Goal: Check status: Check status

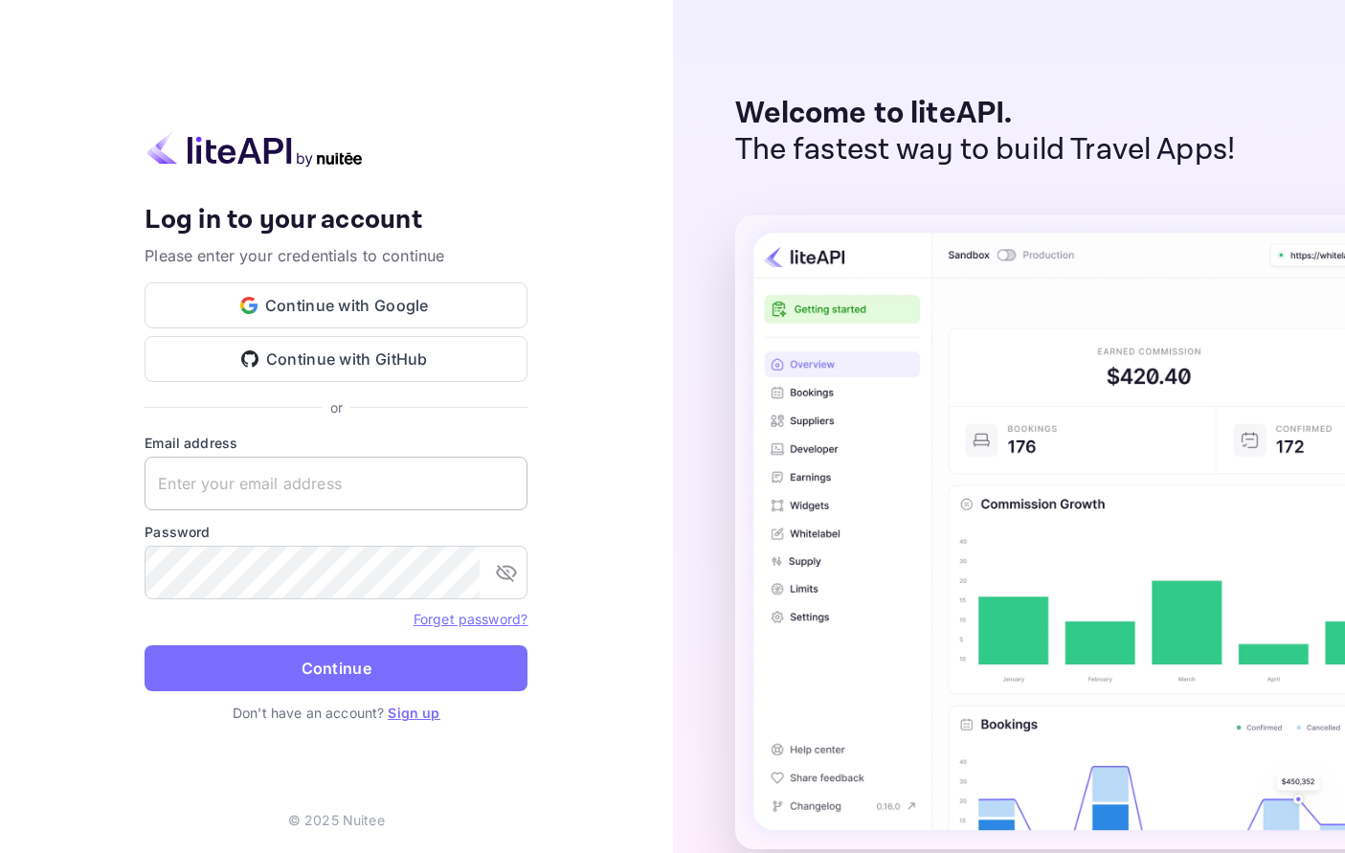
click at [236, 489] on input "text" at bounding box center [336, 484] width 383 height 54
paste input "[EMAIL_ADDRESS][DOMAIN_NAME]"
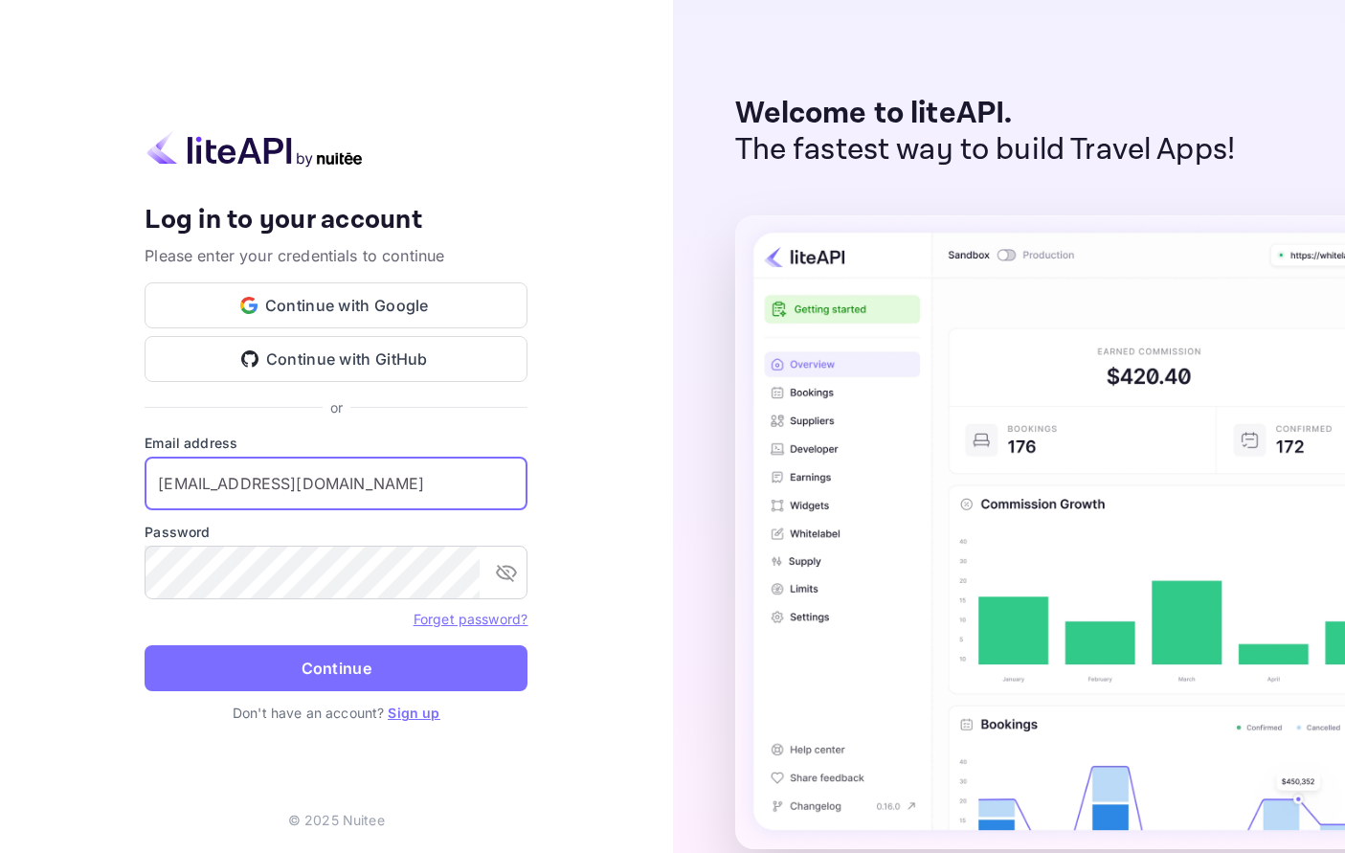
type input "[EMAIL_ADDRESS][DOMAIN_NAME]"
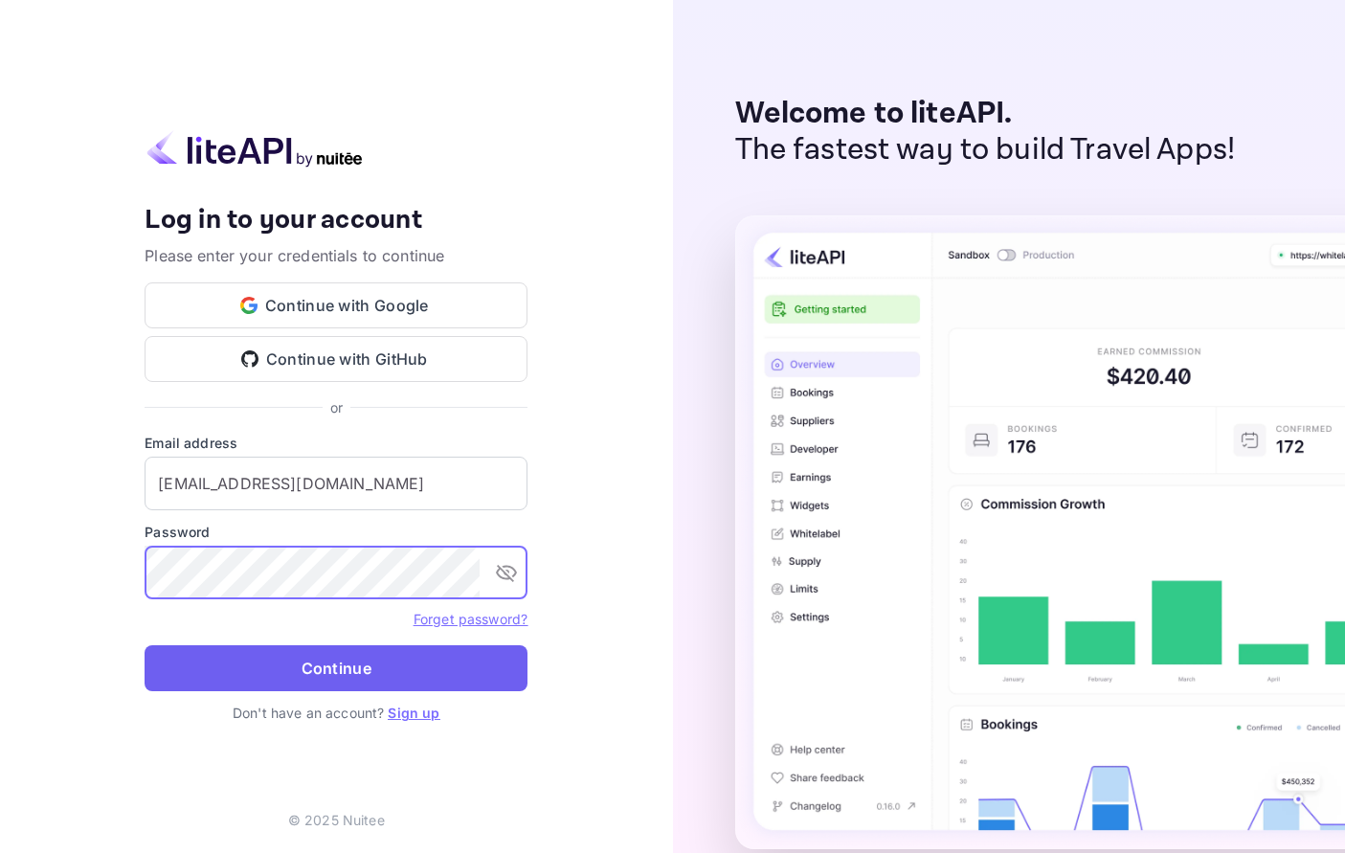
click at [288, 648] on button "Continue" at bounding box center [336, 668] width 383 height 46
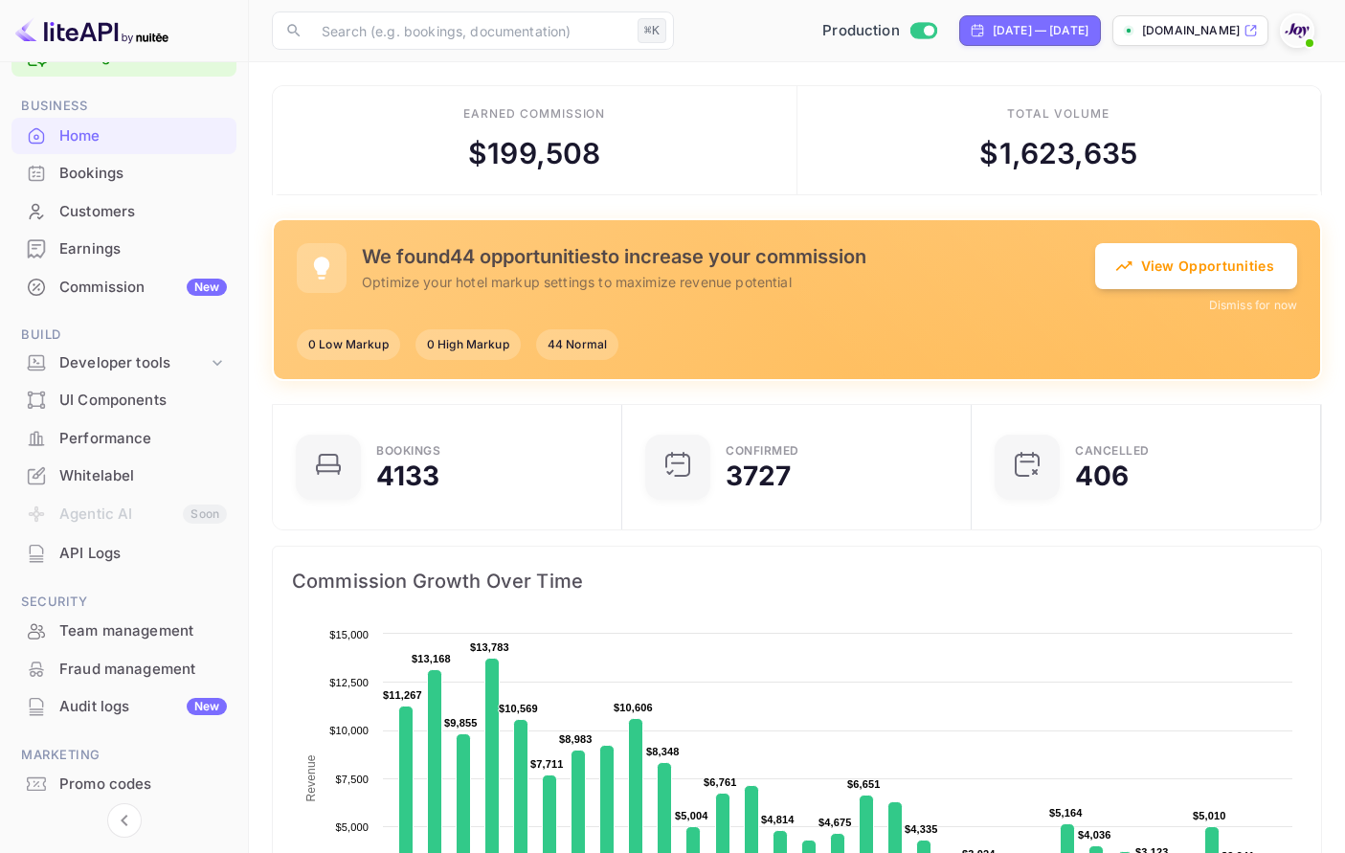
scroll to position [50, 0]
click at [100, 782] on div "Promo codes" at bounding box center [143, 786] width 168 height 22
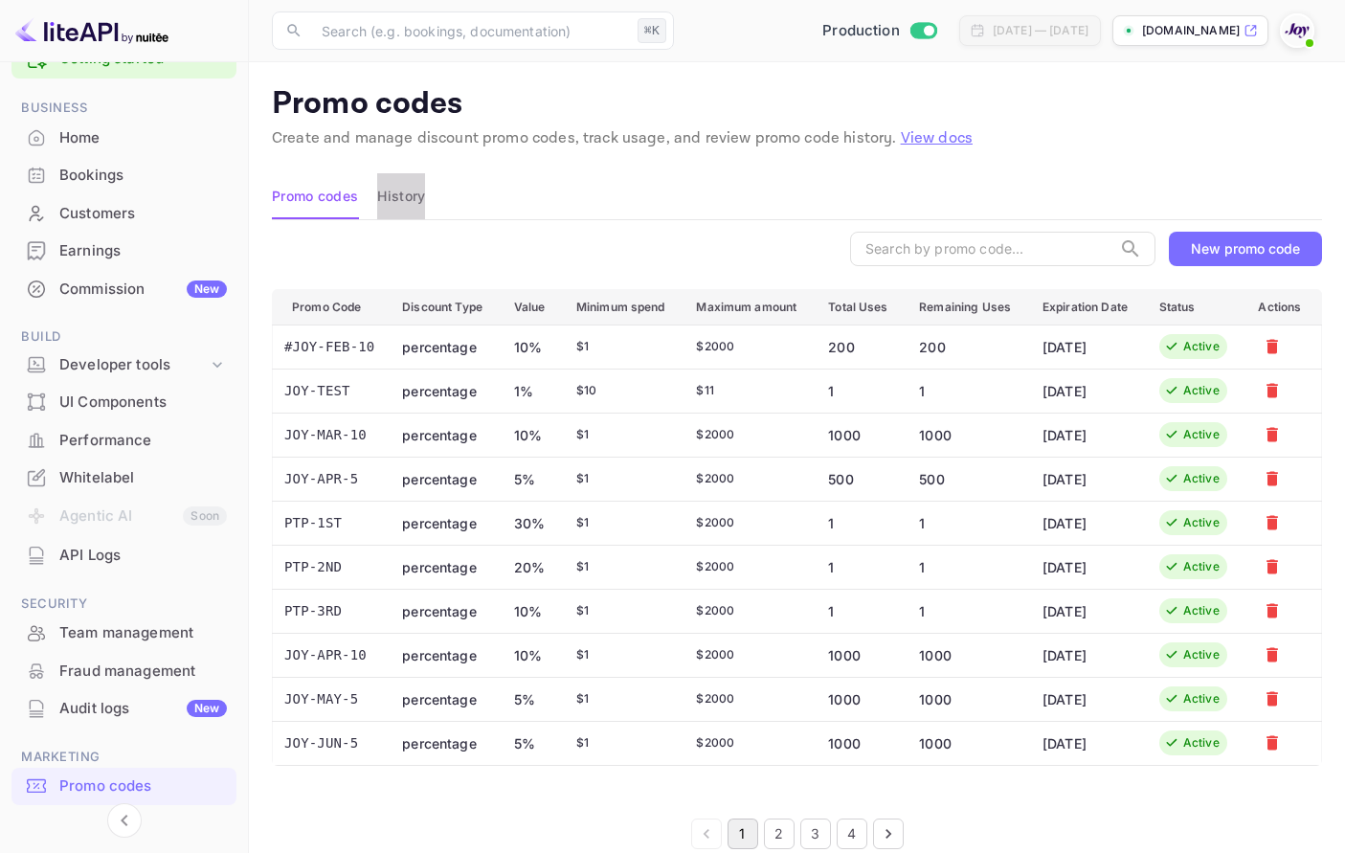
click at [411, 202] on button "History" at bounding box center [401, 196] width 48 height 46
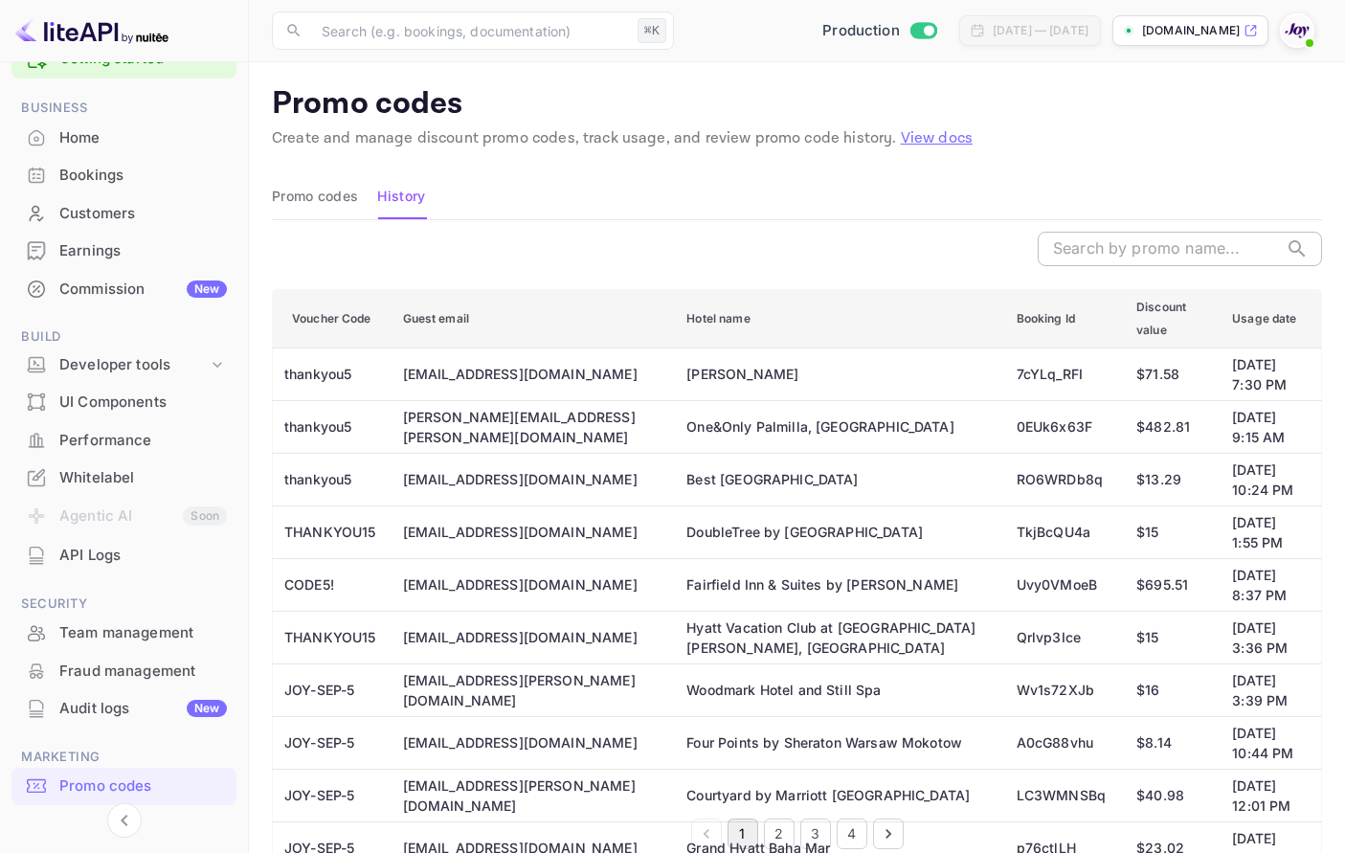
click at [1131, 251] on input "text" at bounding box center [1158, 249] width 240 height 34
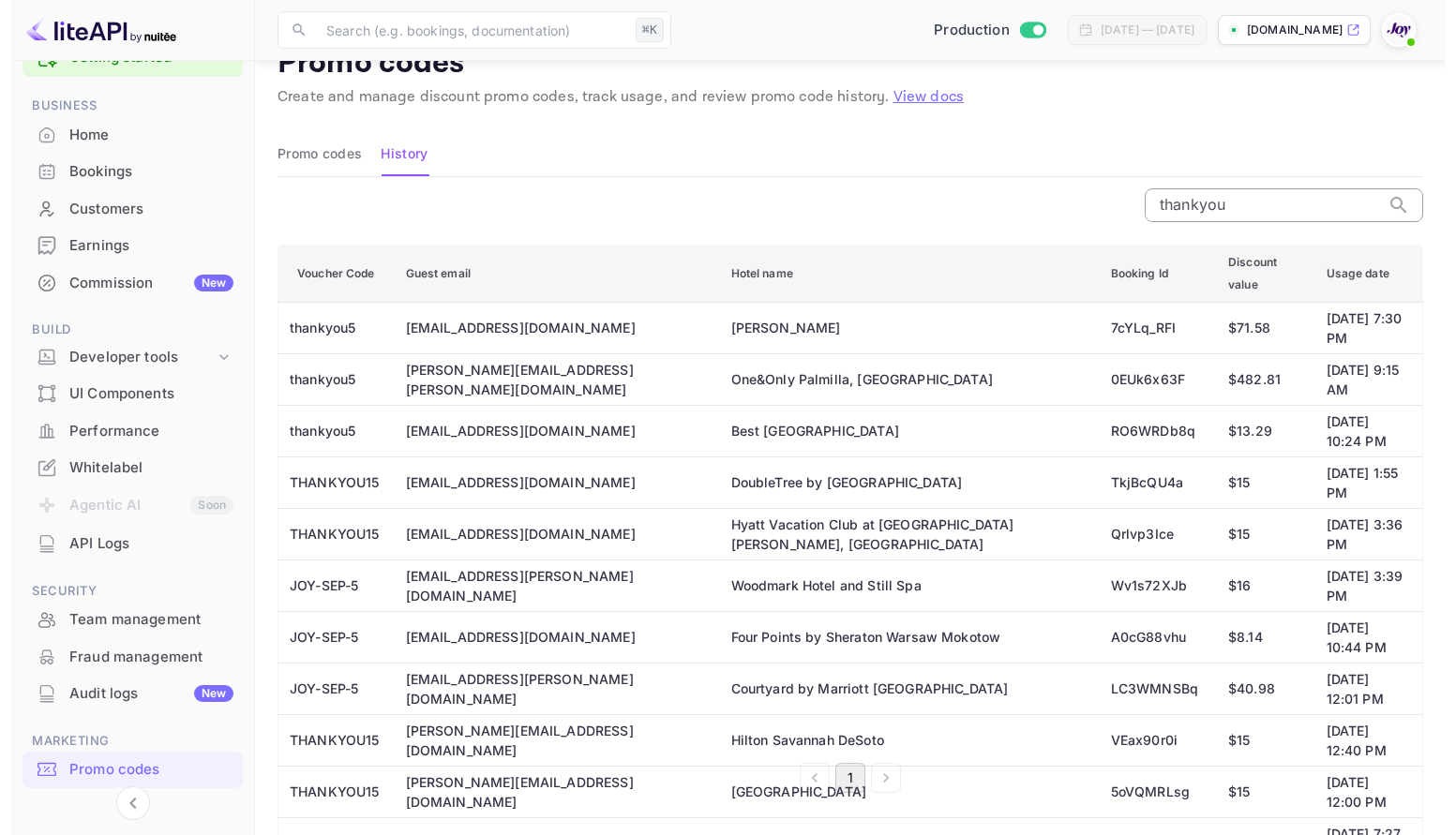
scroll to position [30, 0]
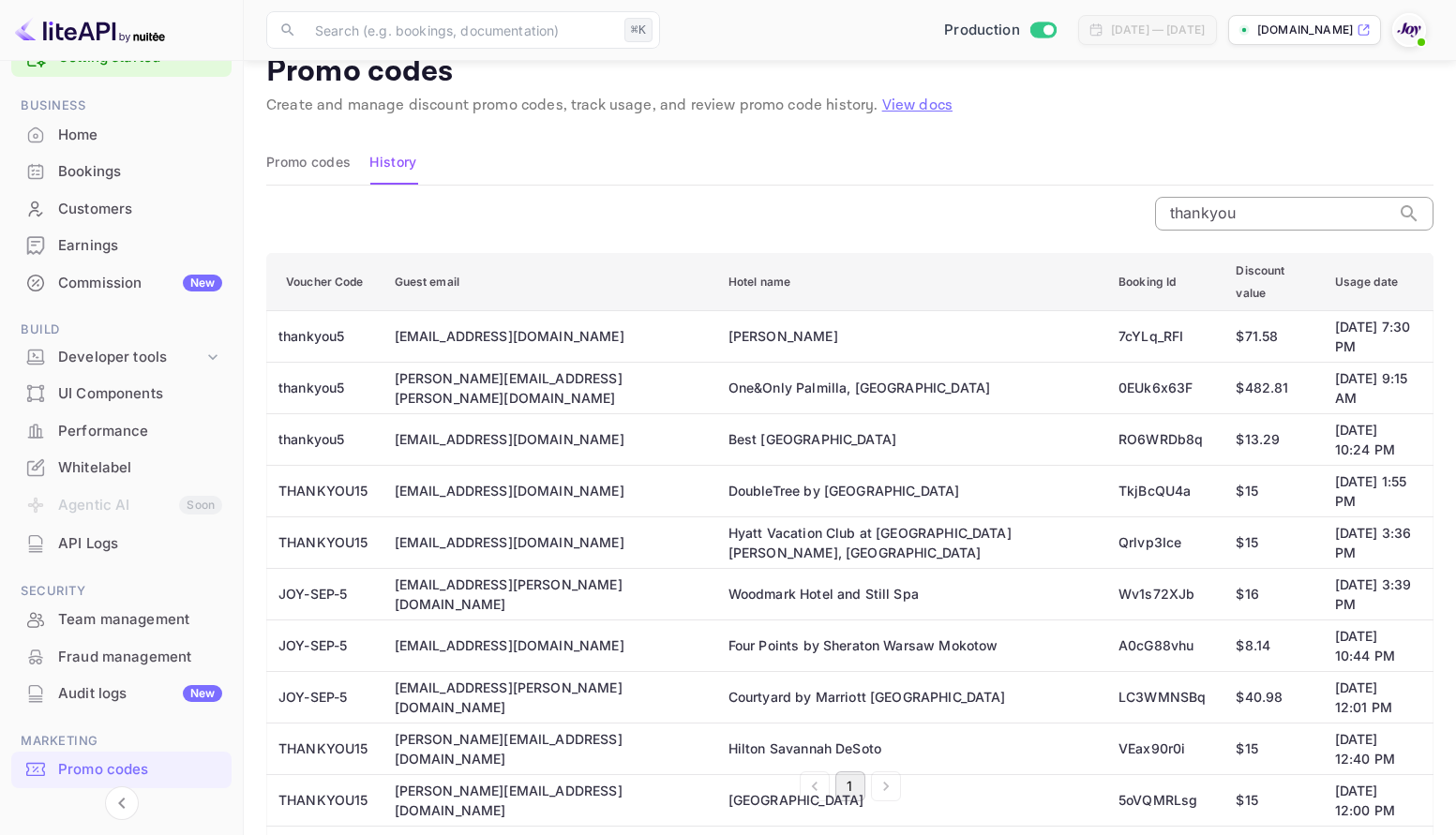
type input "thankyou"
drag, startPoint x: 749, startPoint y: 676, endPoint x: 276, endPoint y: 563, distance: 486.3
click at [276, 562] on table "Voucher Code Guest email Hotel name Booking Id Discount value Usage date thanky…" at bounding box center [850, 565] width 1167 height 626
click at [93, 759] on div "Promo codes" at bounding box center [140, 769] width 164 height 22
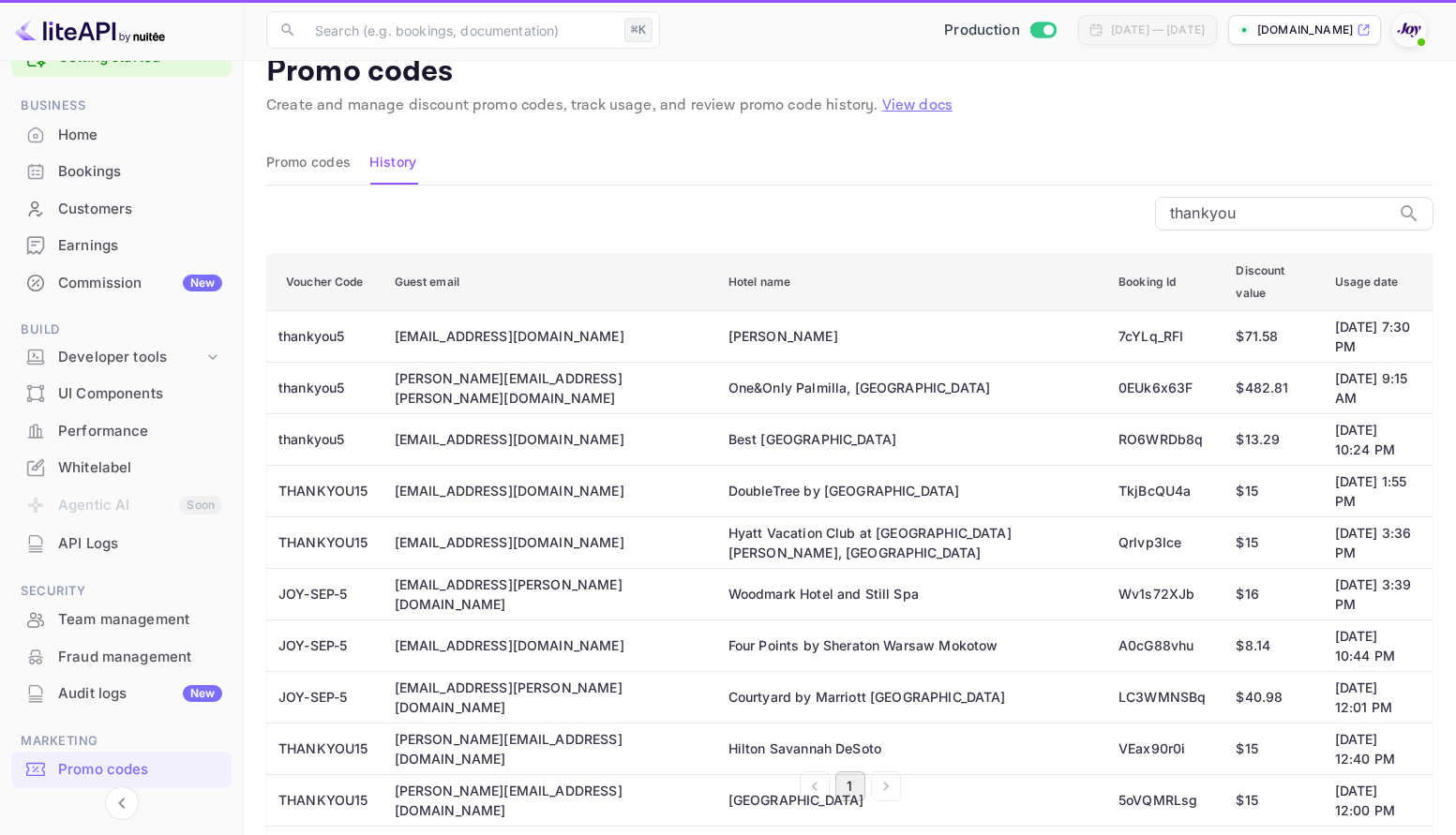
scroll to position [0, 0]
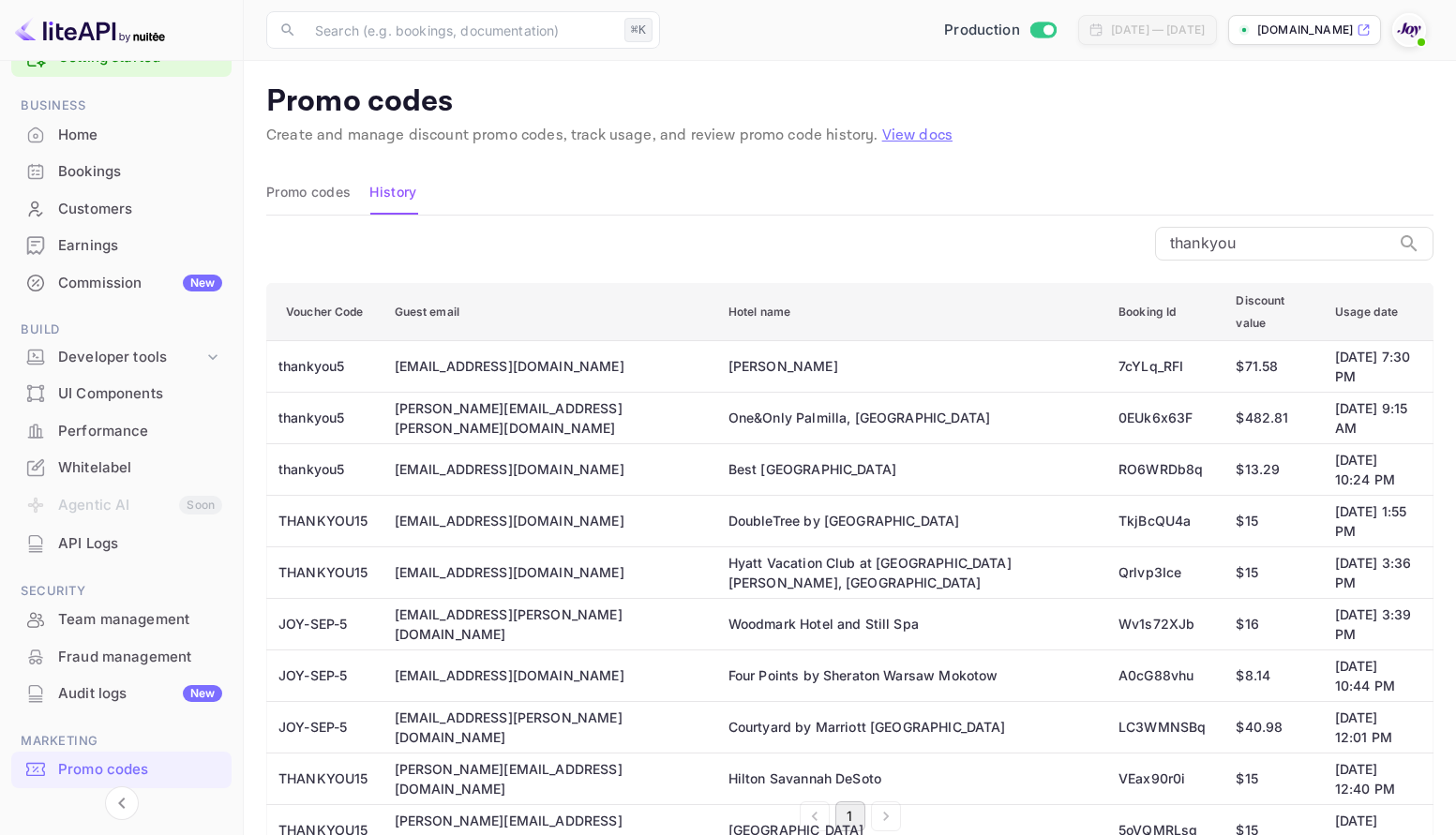
click at [296, 189] on button "Promo codes" at bounding box center [308, 192] width 84 height 45
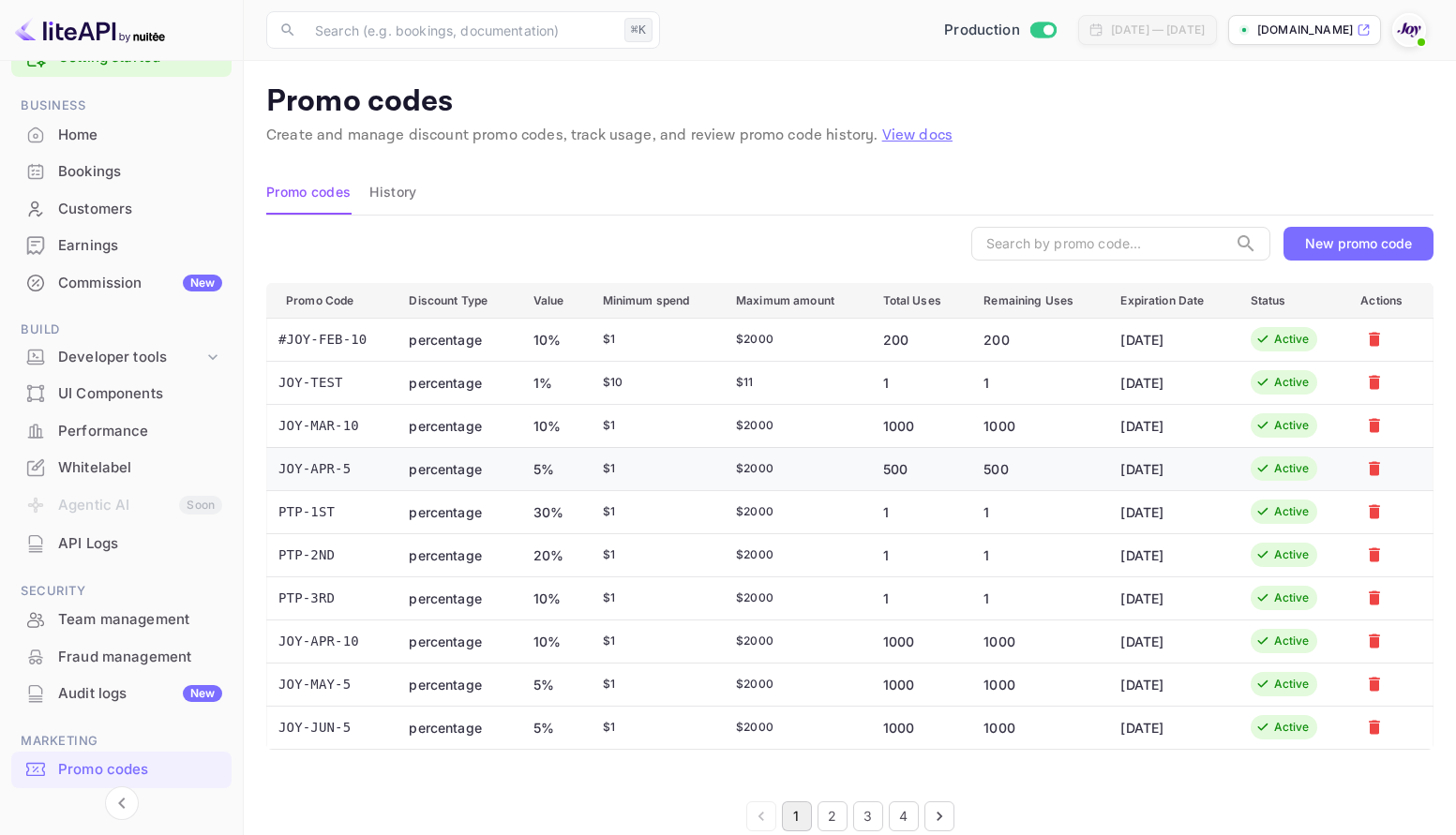
scroll to position [29, 0]
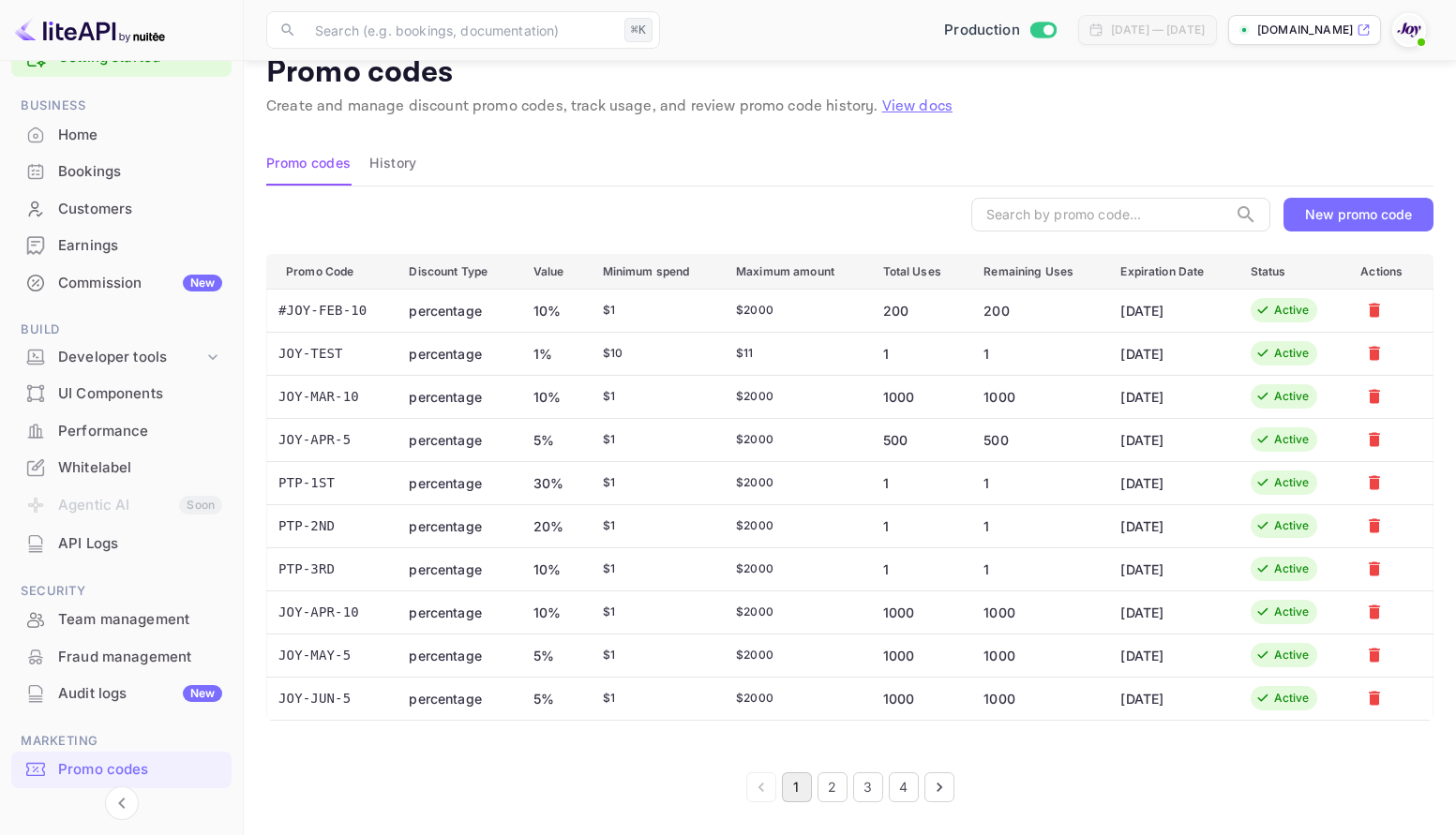
click at [1173, 270] on th "Expiration Date" at bounding box center [1170, 270] width 129 height 34
click at [1165, 271] on th "Expiration Date" at bounding box center [1170, 270] width 129 height 34
click at [1291, 305] on div "Active" at bounding box center [1292, 309] width 35 height 17
click at [942, 784] on icon "Go to next page" at bounding box center [939, 787] width 19 height 19
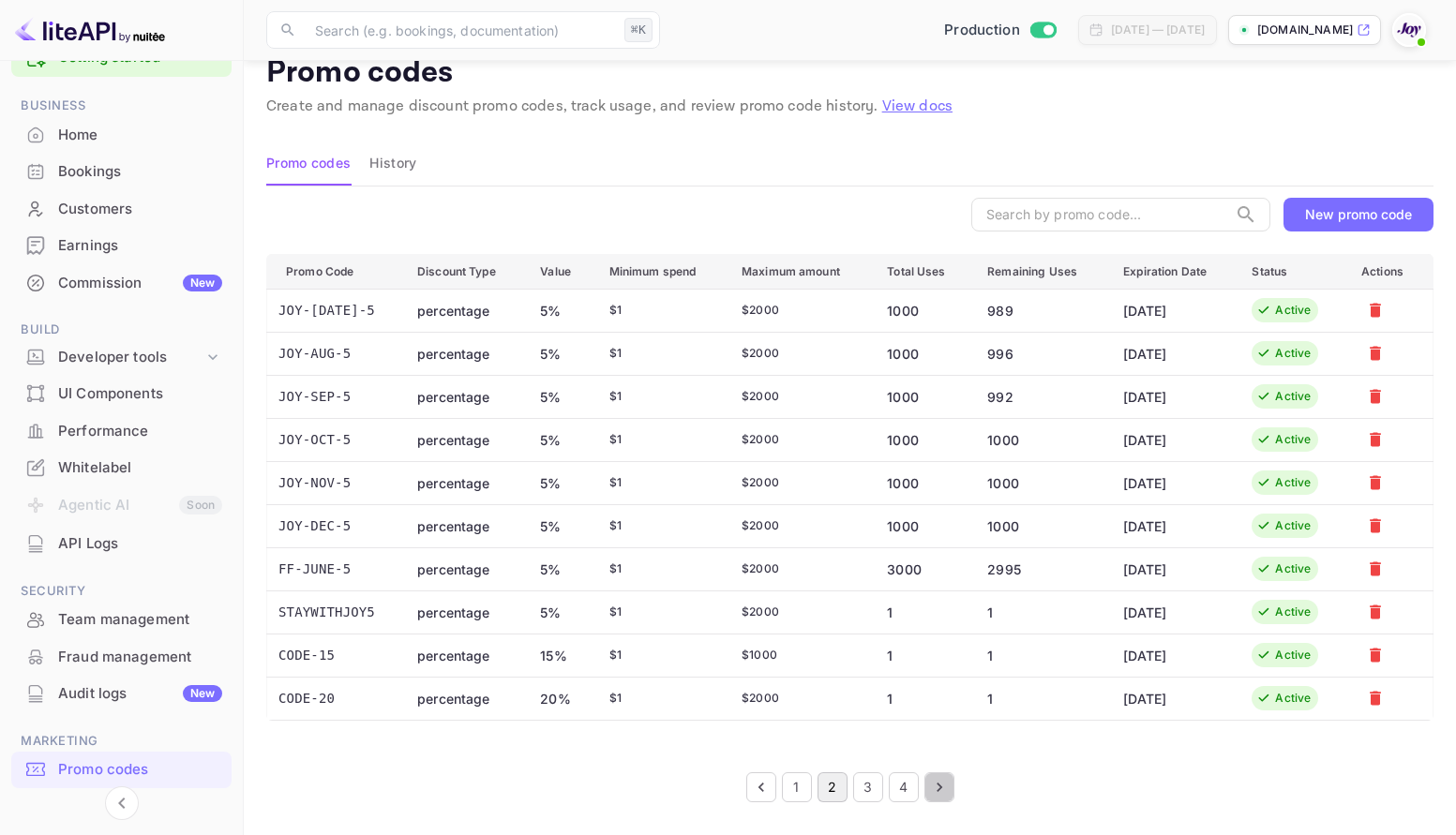
click at [942, 784] on icon "Go to next page" at bounding box center [939, 787] width 19 height 19
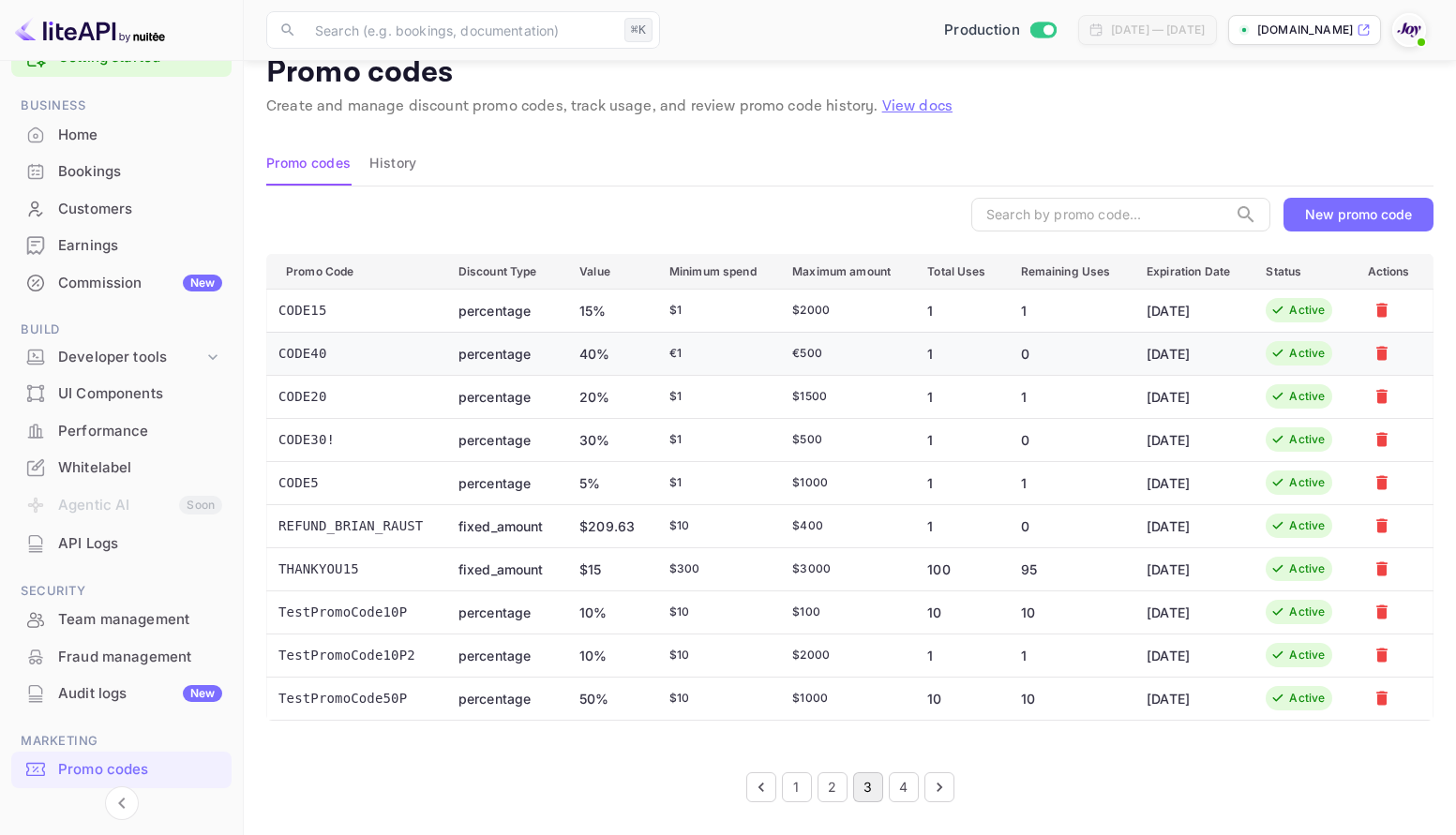
click at [1027, 345] on td "0" at bounding box center [1068, 353] width 126 height 43
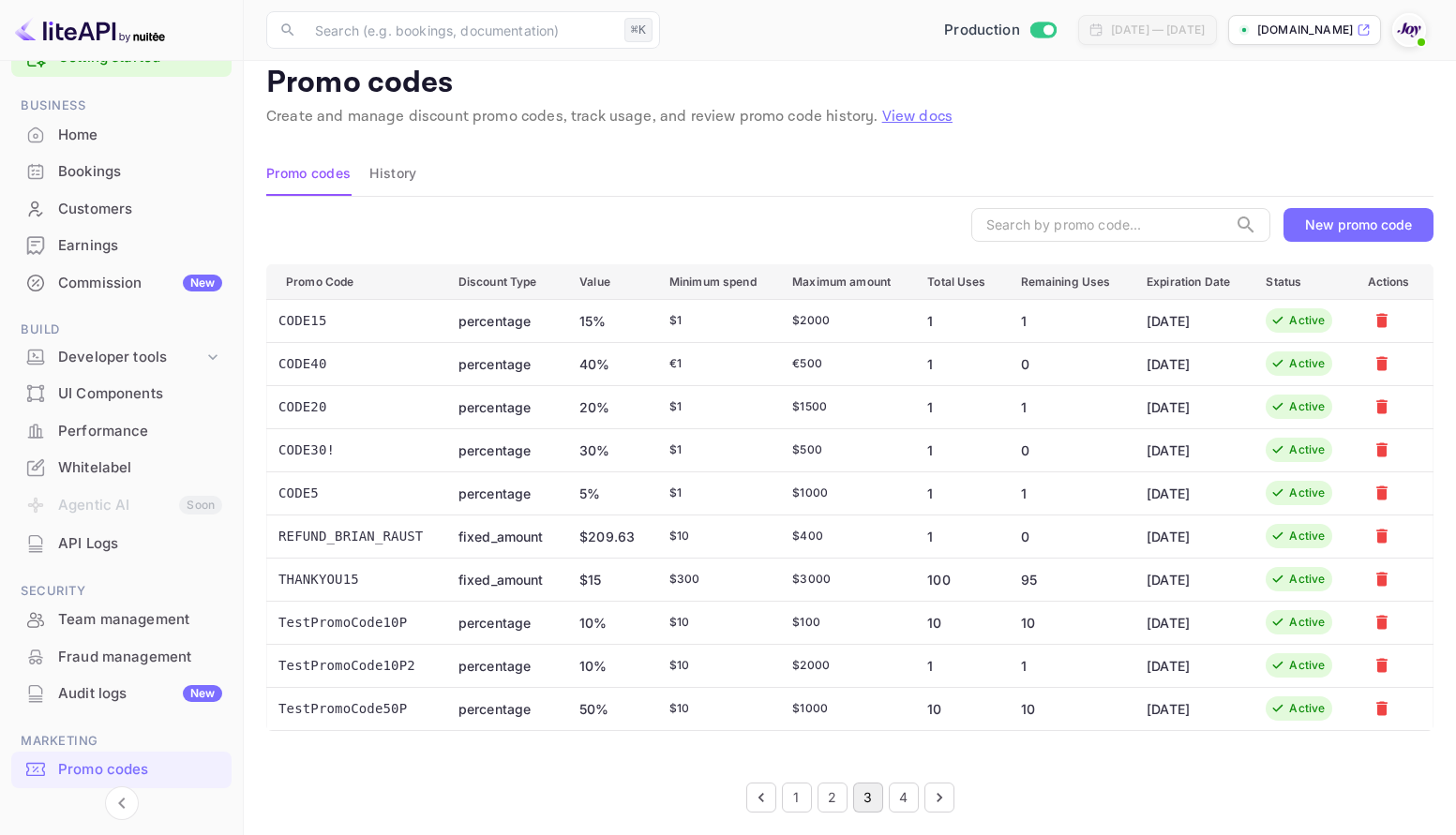
click at [940, 792] on icon "Go to next page" at bounding box center [939, 797] width 19 height 19
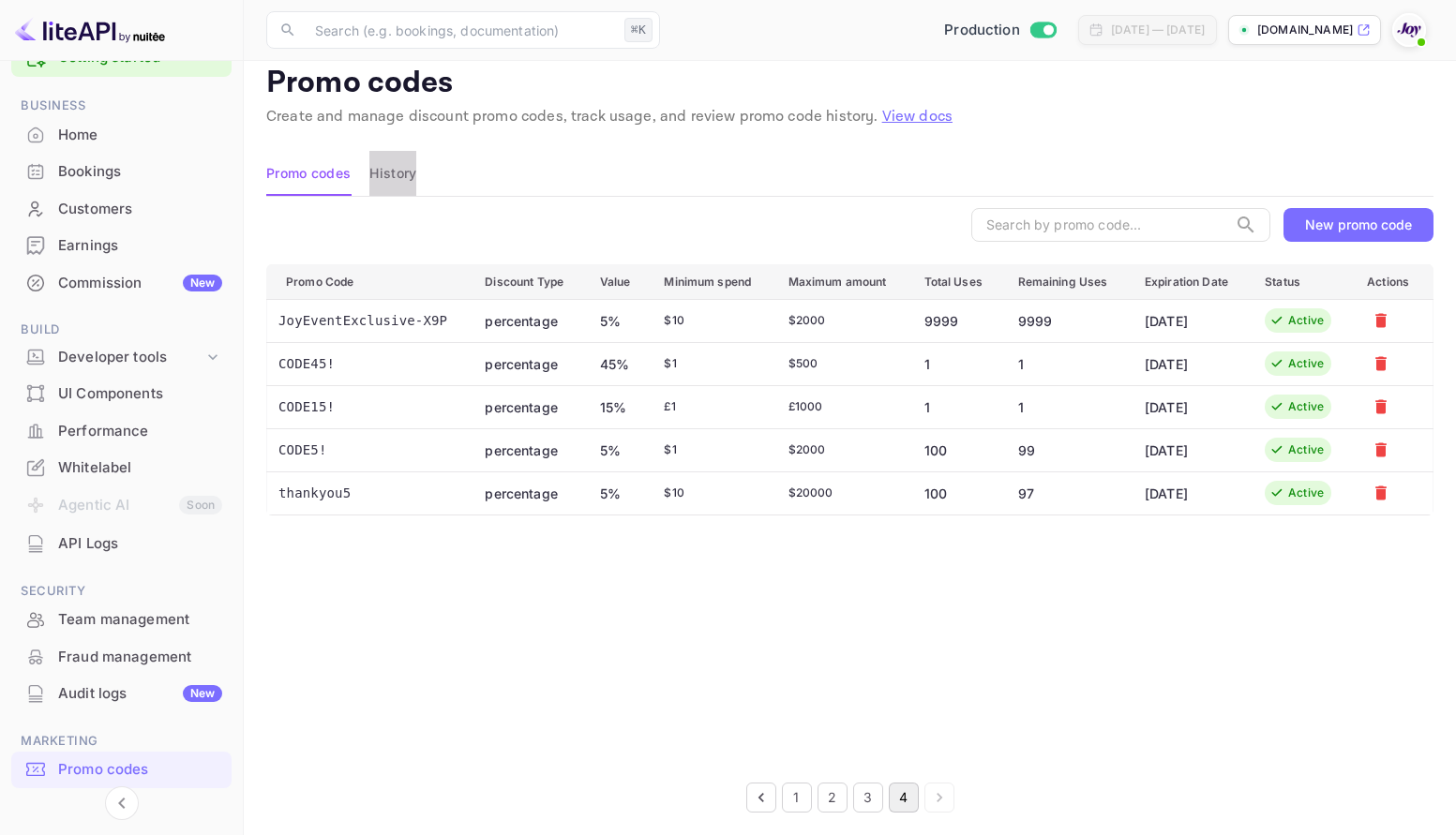
click at [392, 173] on button "History" at bounding box center [393, 173] width 47 height 45
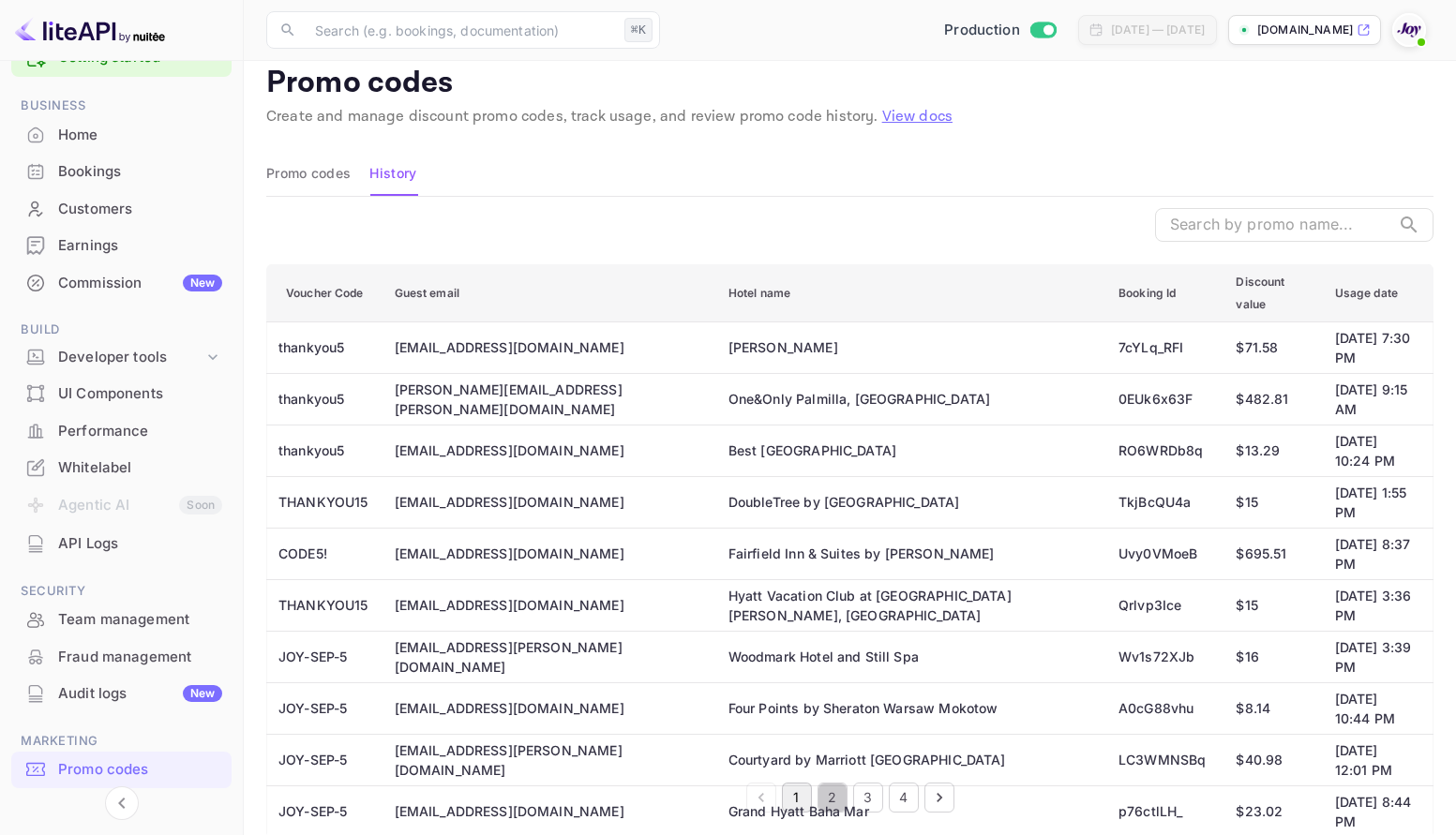
click at [834, 796] on button "2" at bounding box center [832, 797] width 30 height 30
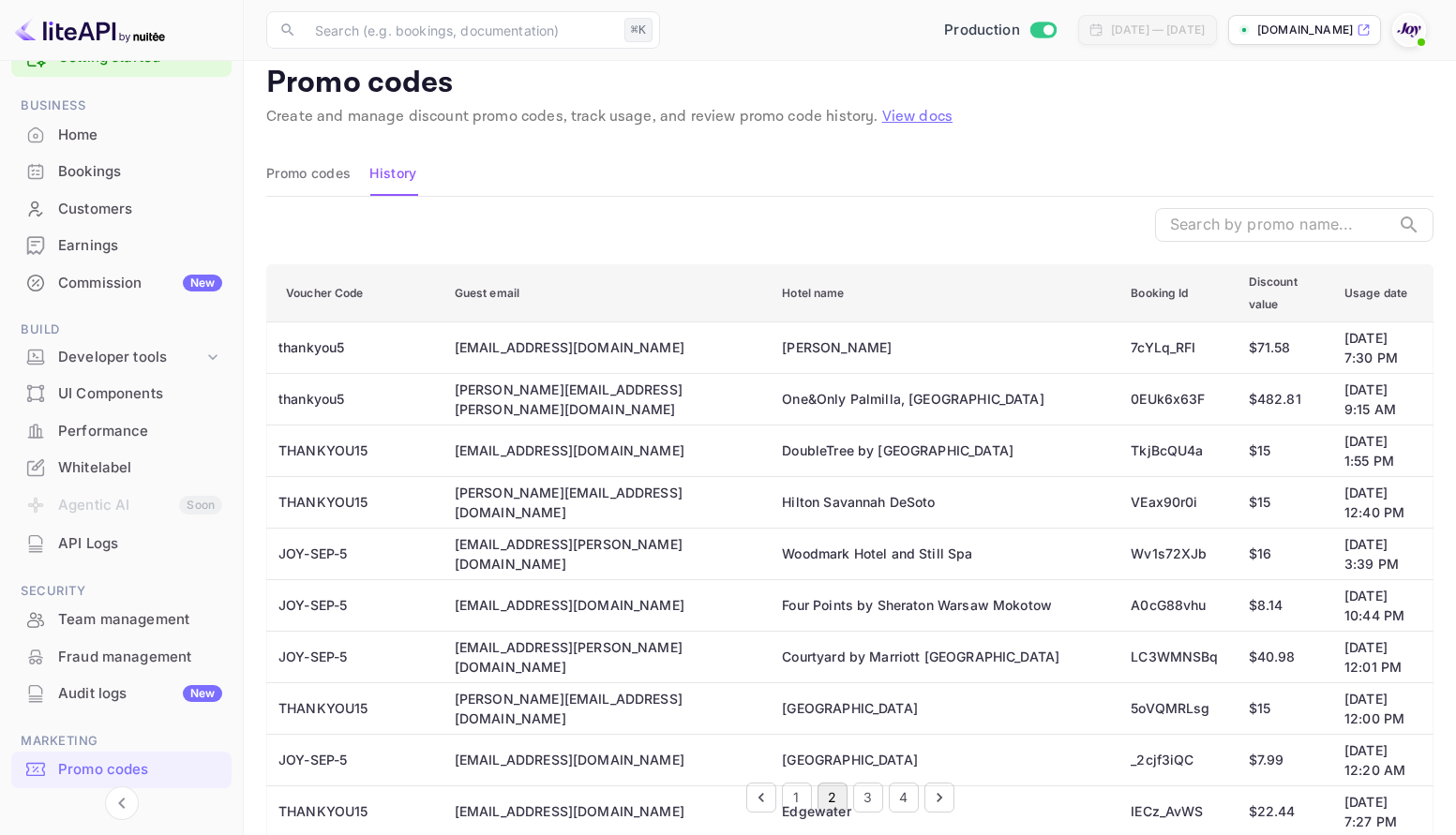
click at [874, 794] on button "3" at bounding box center [868, 797] width 30 height 30
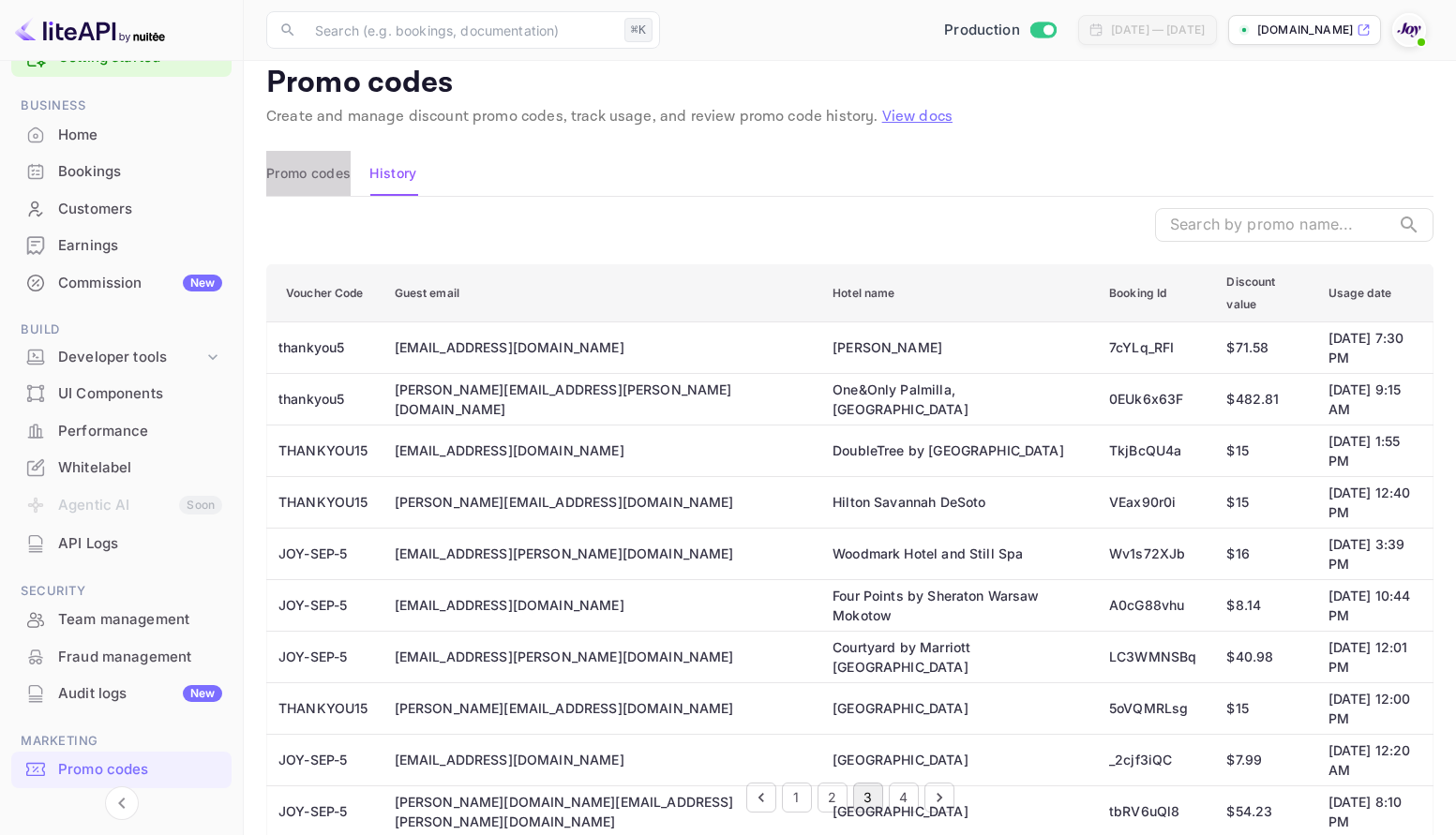
click at [326, 177] on button "Promo codes" at bounding box center [308, 173] width 84 height 45
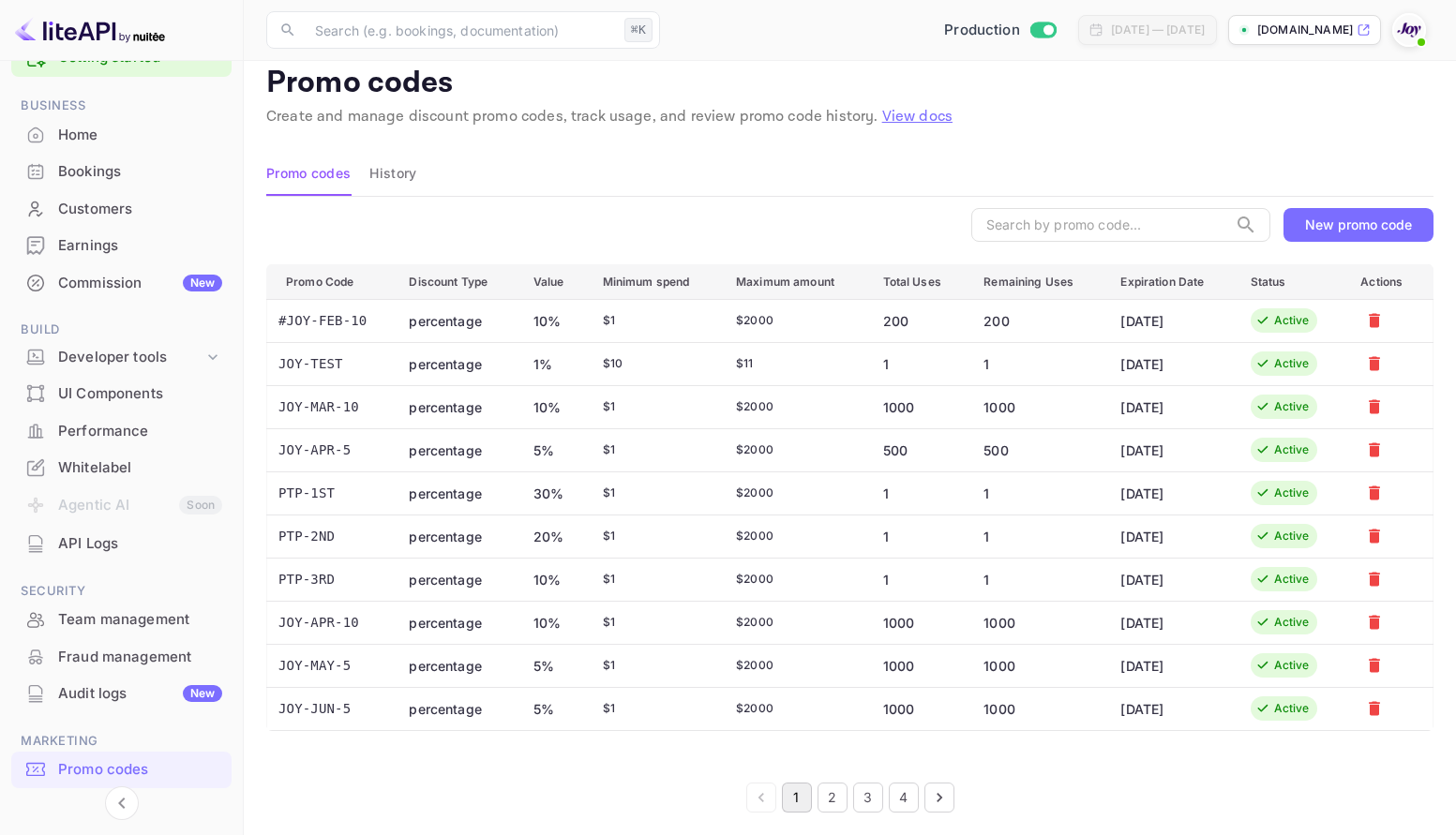
click at [398, 178] on button "History" at bounding box center [393, 173] width 47 height 45
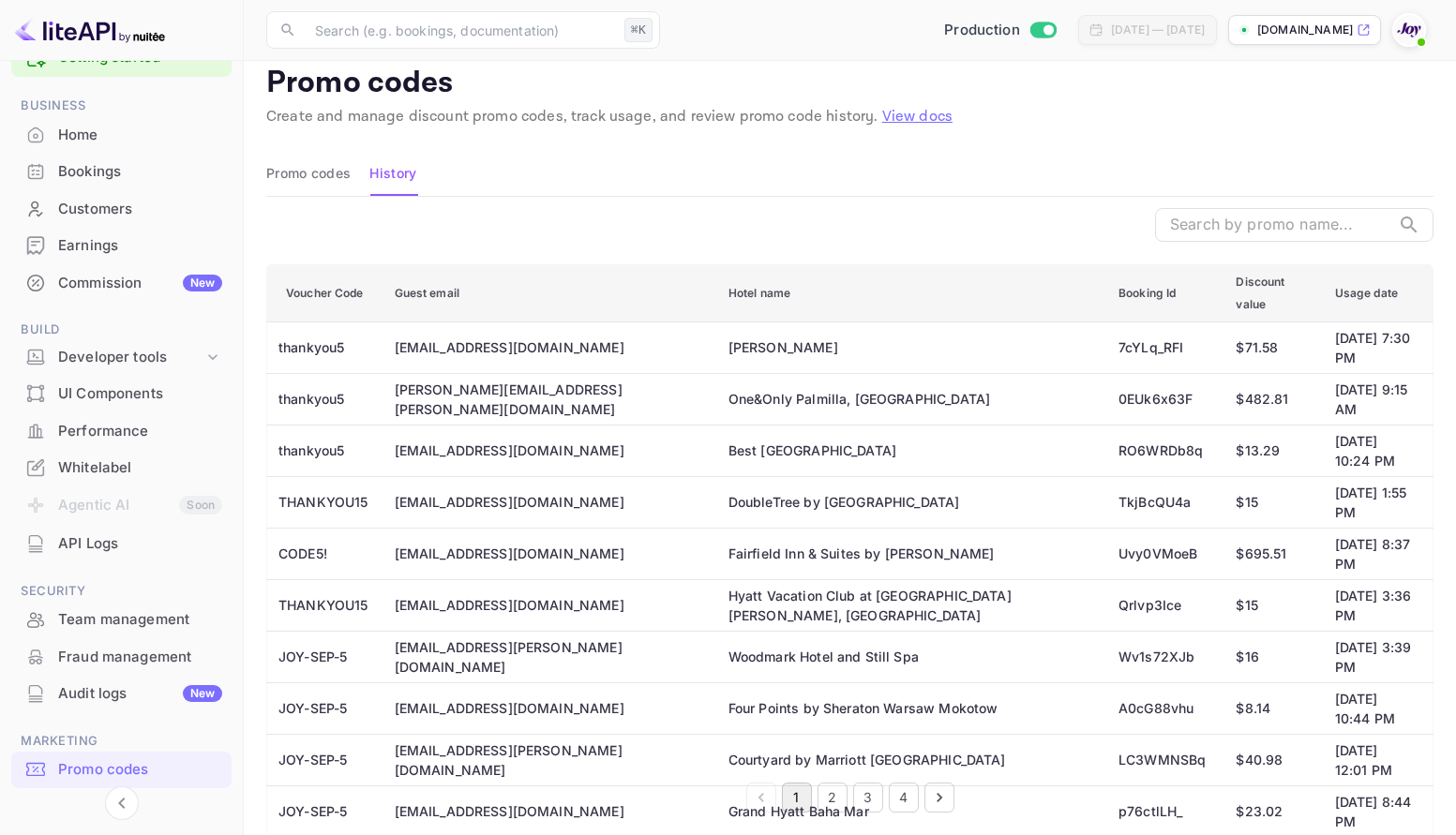
click at [909, 798] on button "4" at bounding box center [904, 797] width 30 height 30
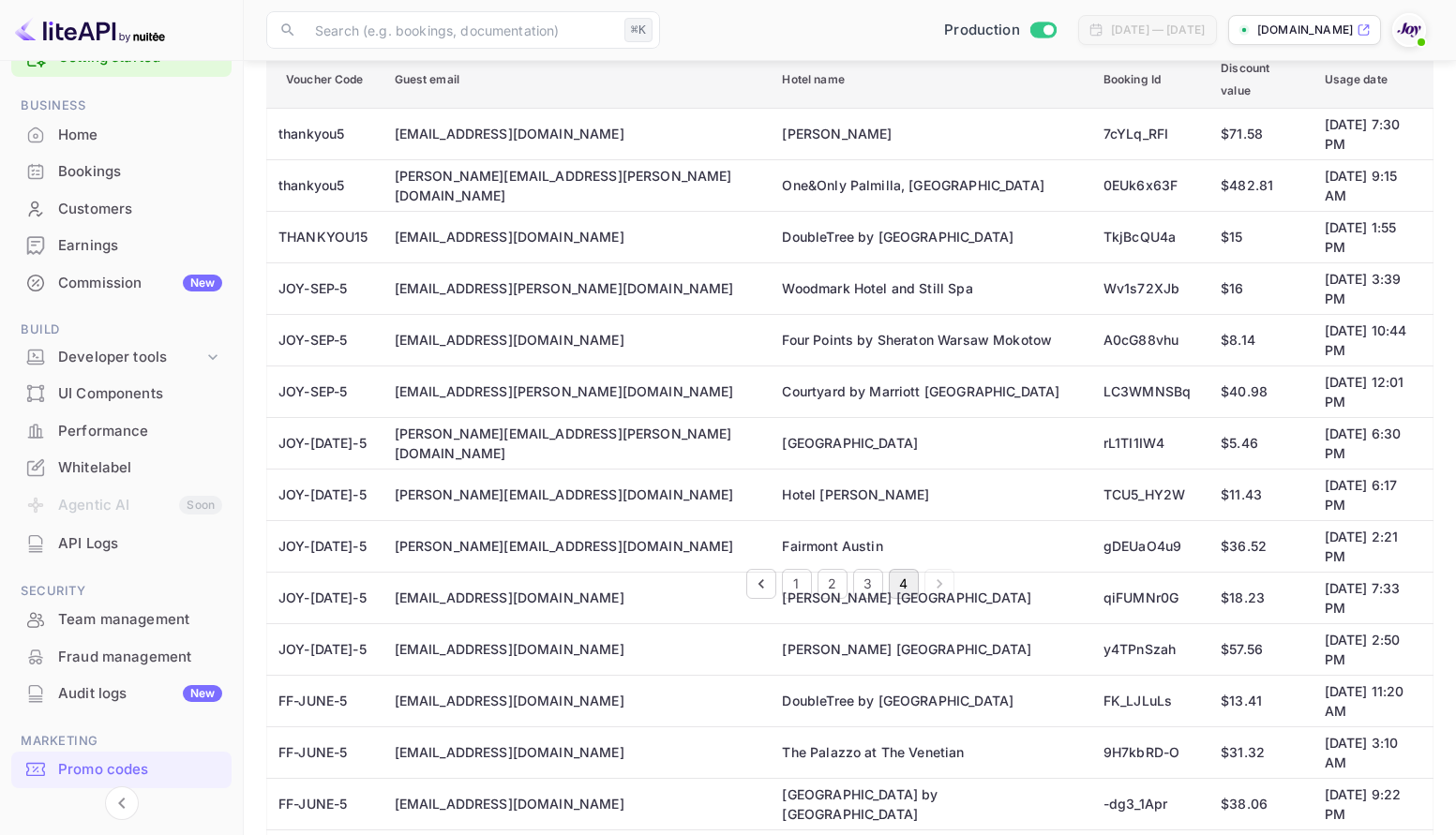
scroll to position [237, 0]
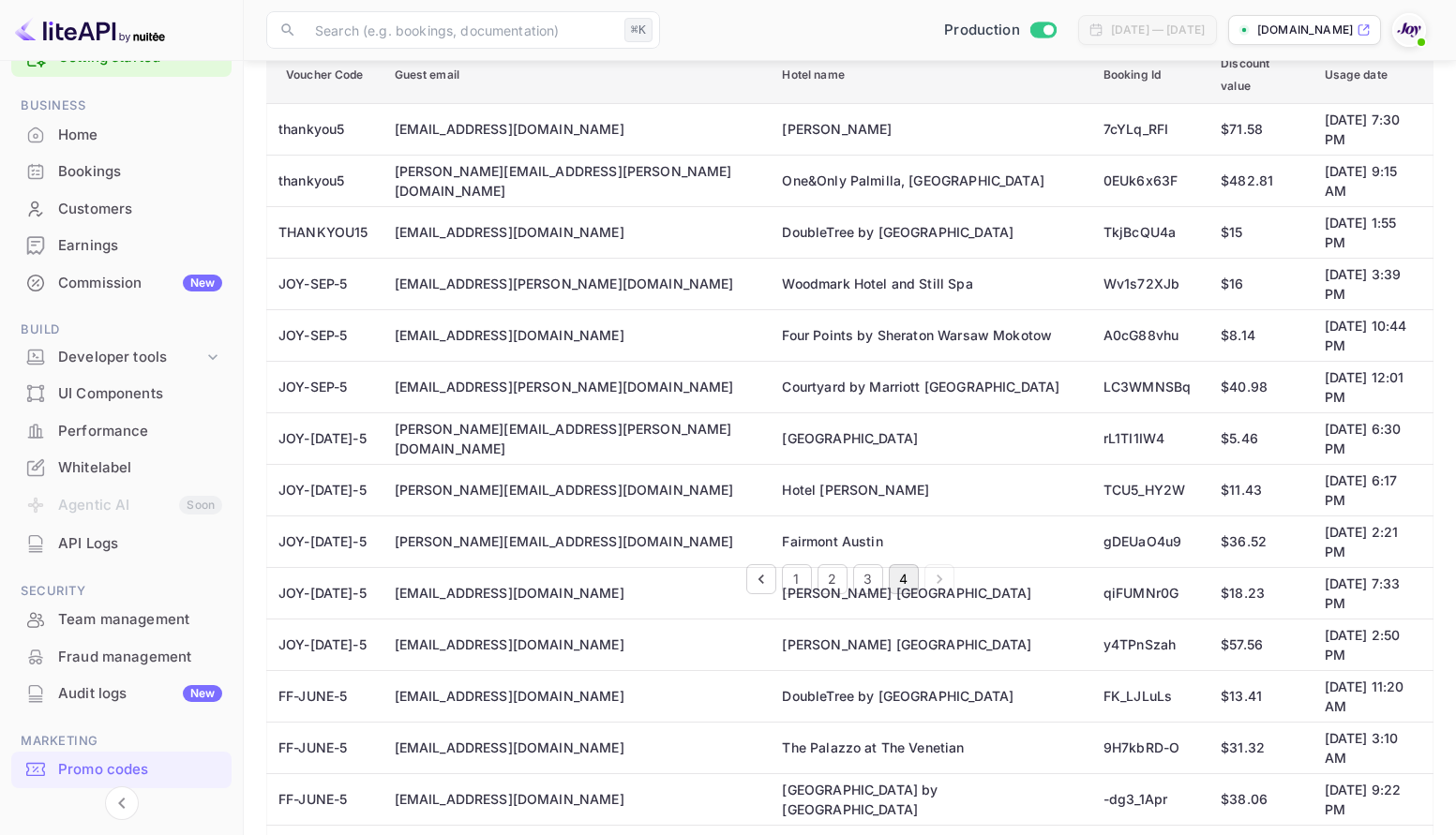
click at [877, 579] on button "3" at bounding box center [868, 579] width 30 height 30
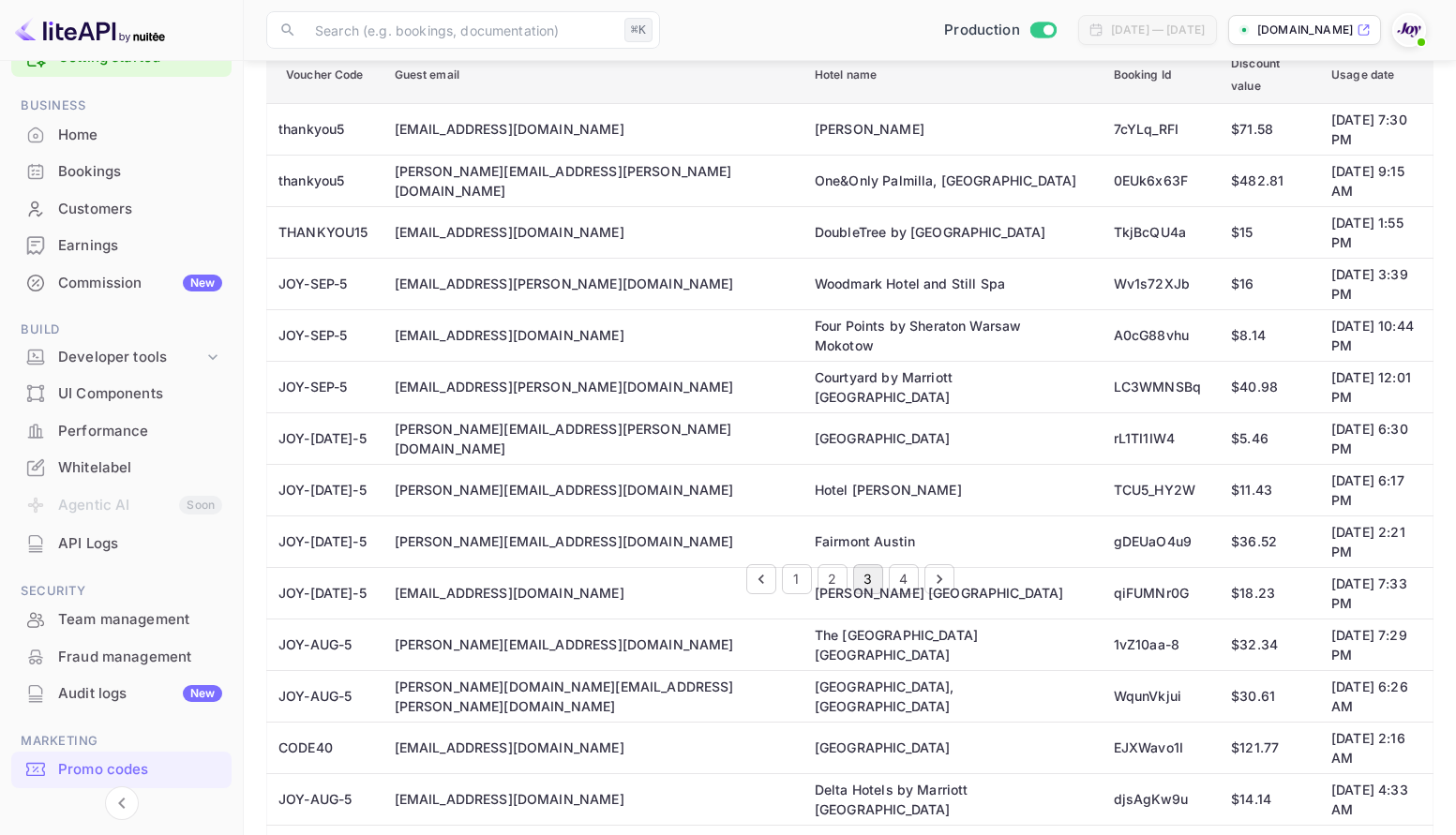
click at [92, 475] on div "Whitelabel" at bounding box center [140, 468] width 164 height 22
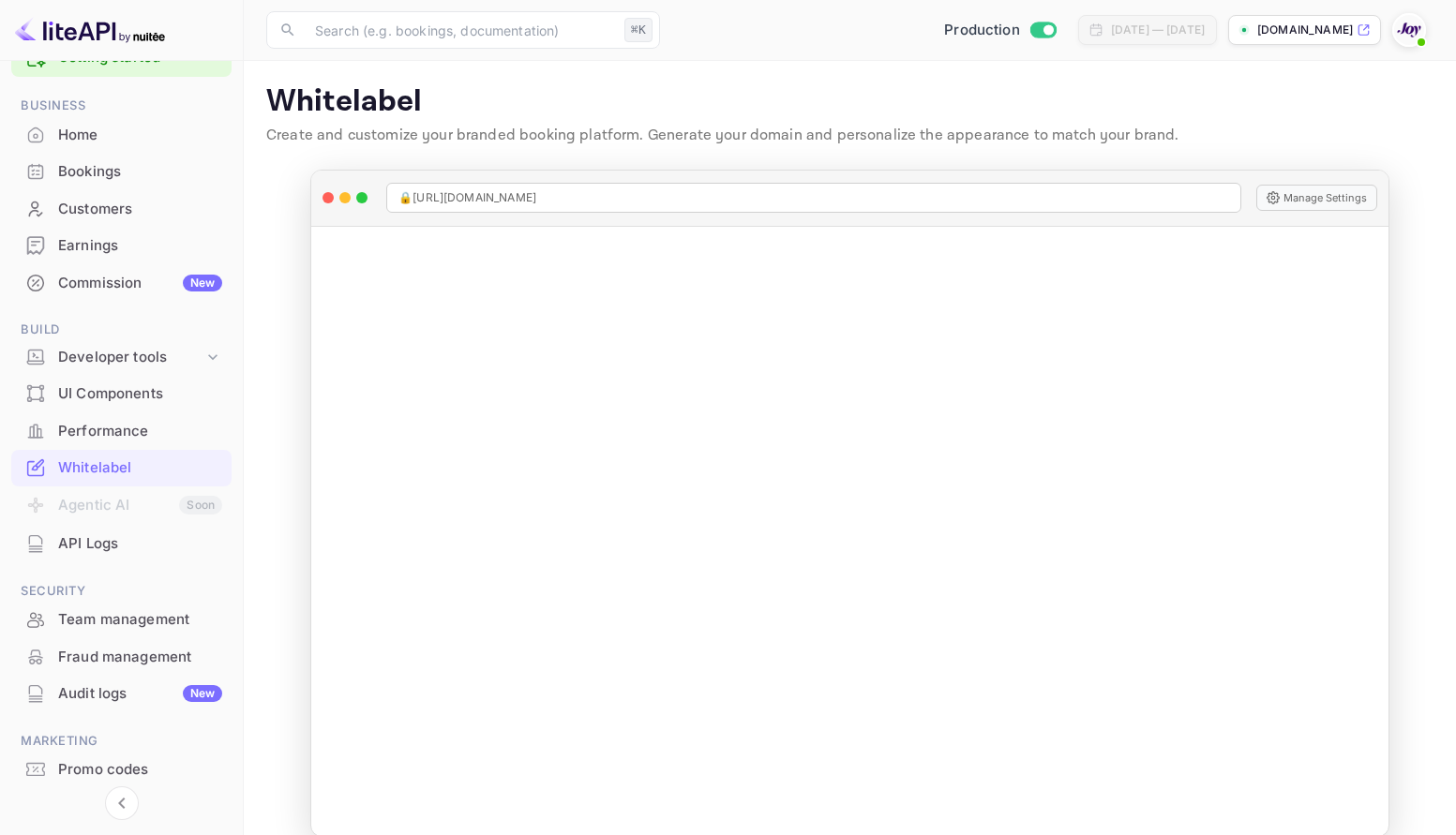
scroll to position [105, 0]
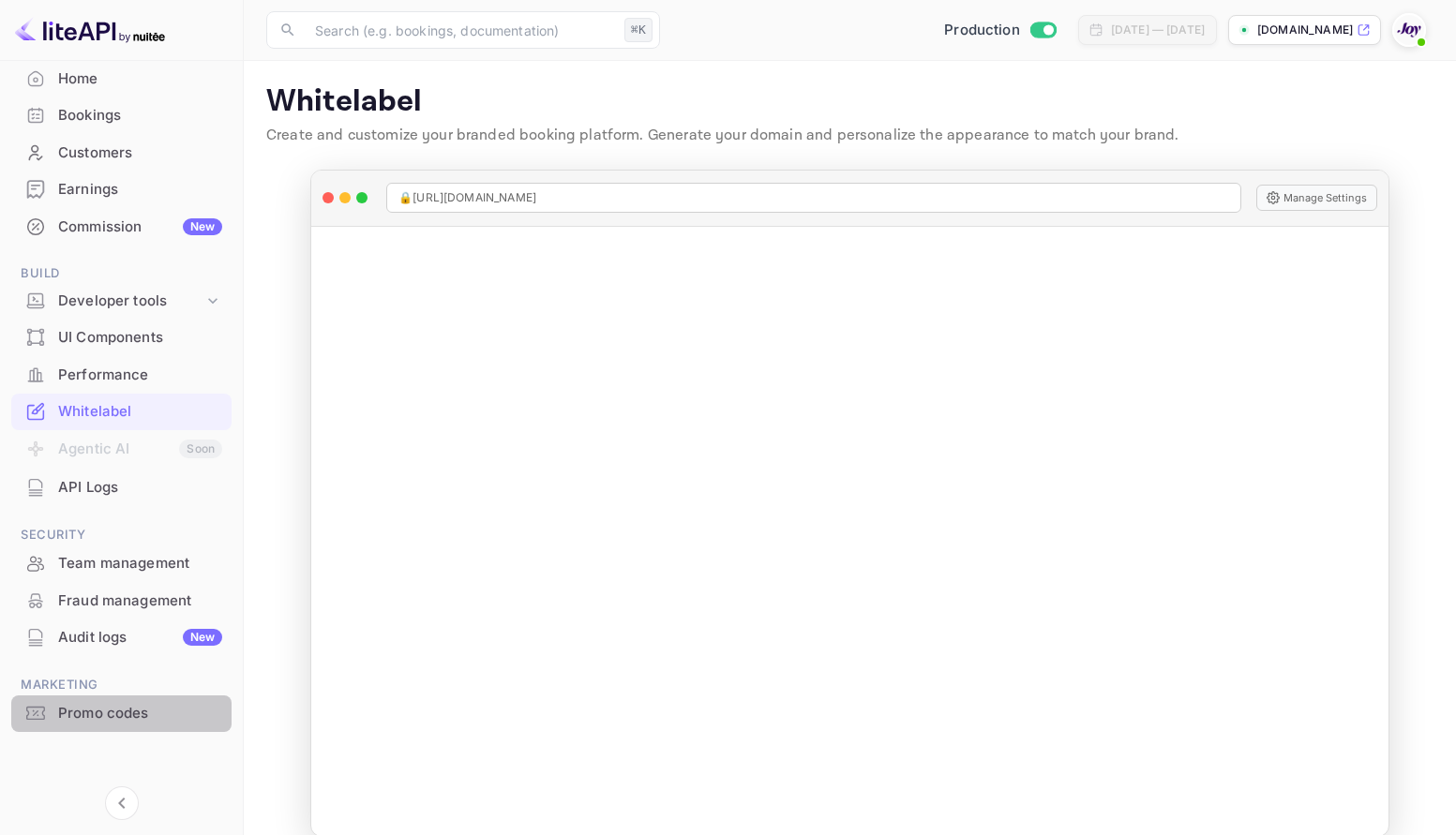
click at [122, 712] on div "Promo codes" at bounding box center [140, 714] width 164 height 22
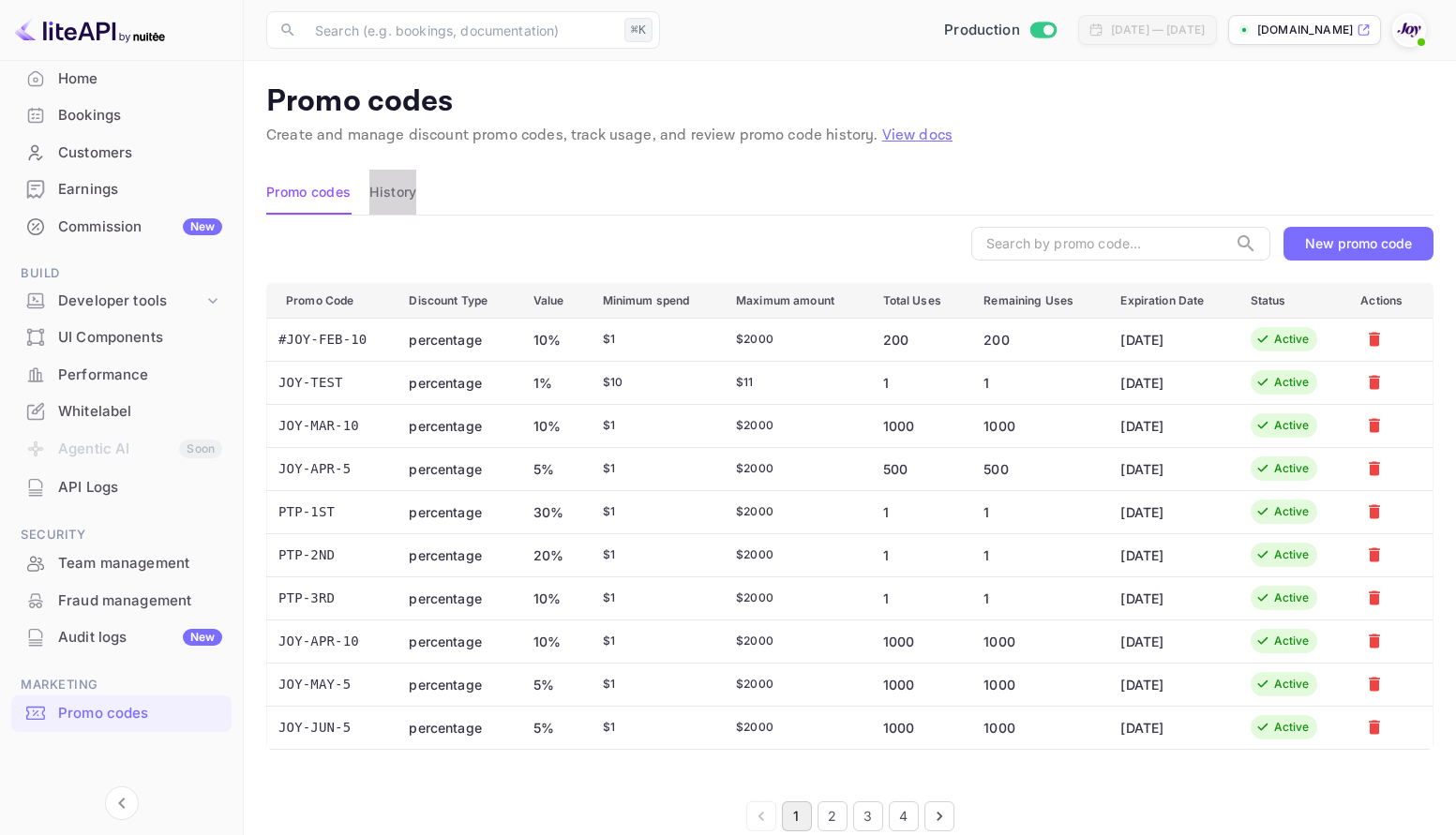
click at [394, 187] on button "History" at bounding box center [393, 192] width 47 height 45
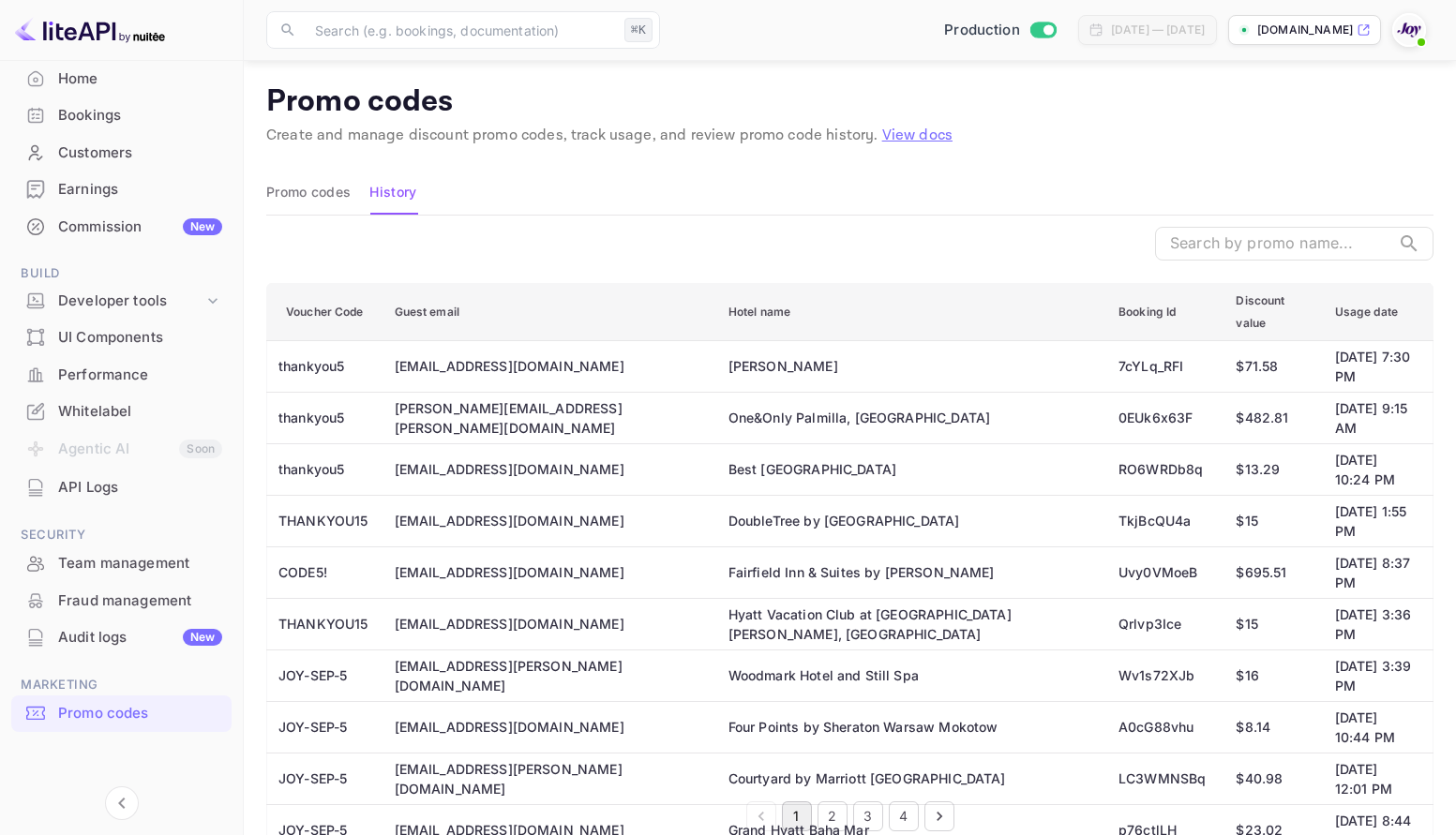
scroll to position [29, 0]
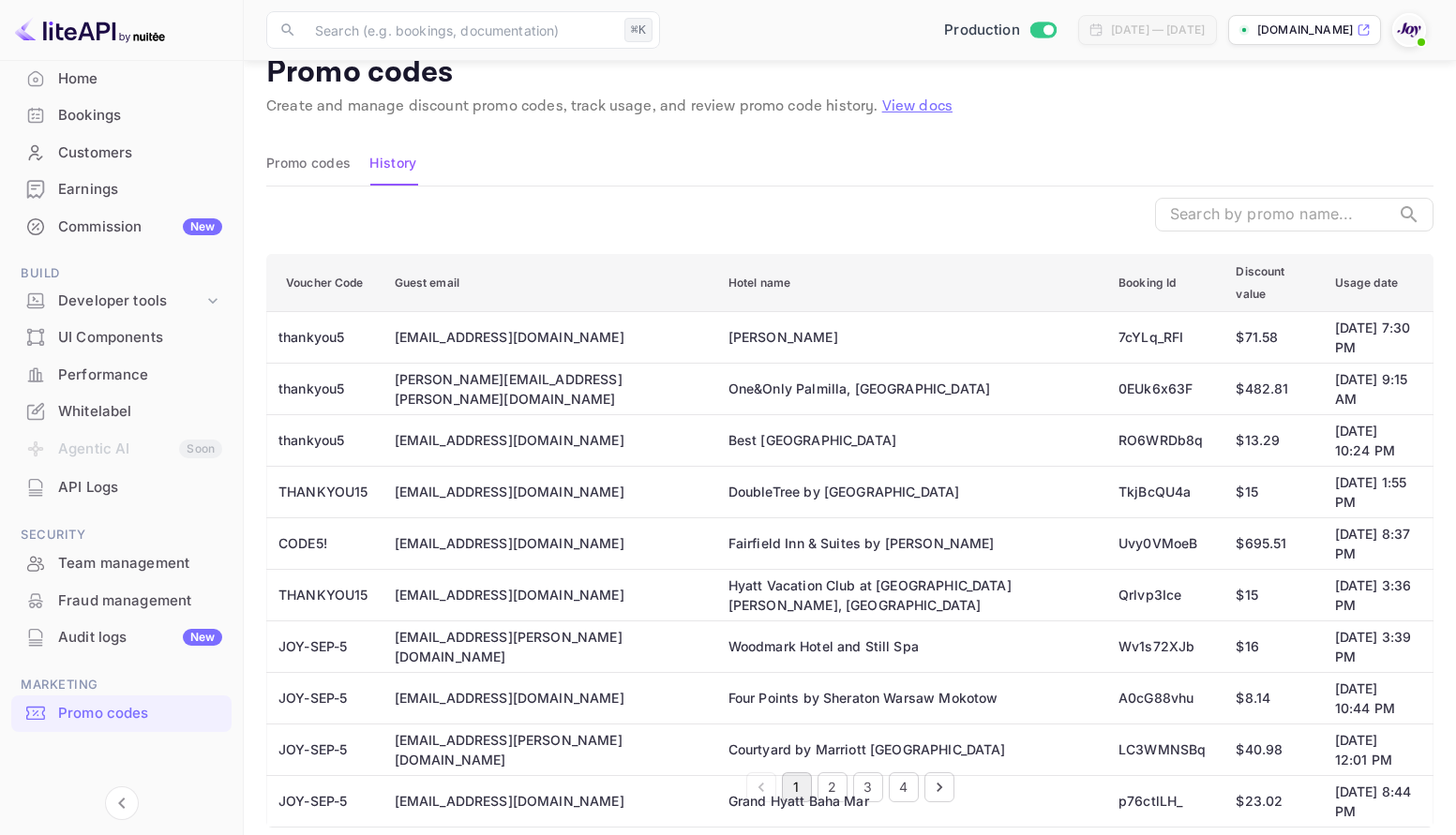
click at [904, 787] on button "4" at bounding box center [904, 787] width 30 height 30
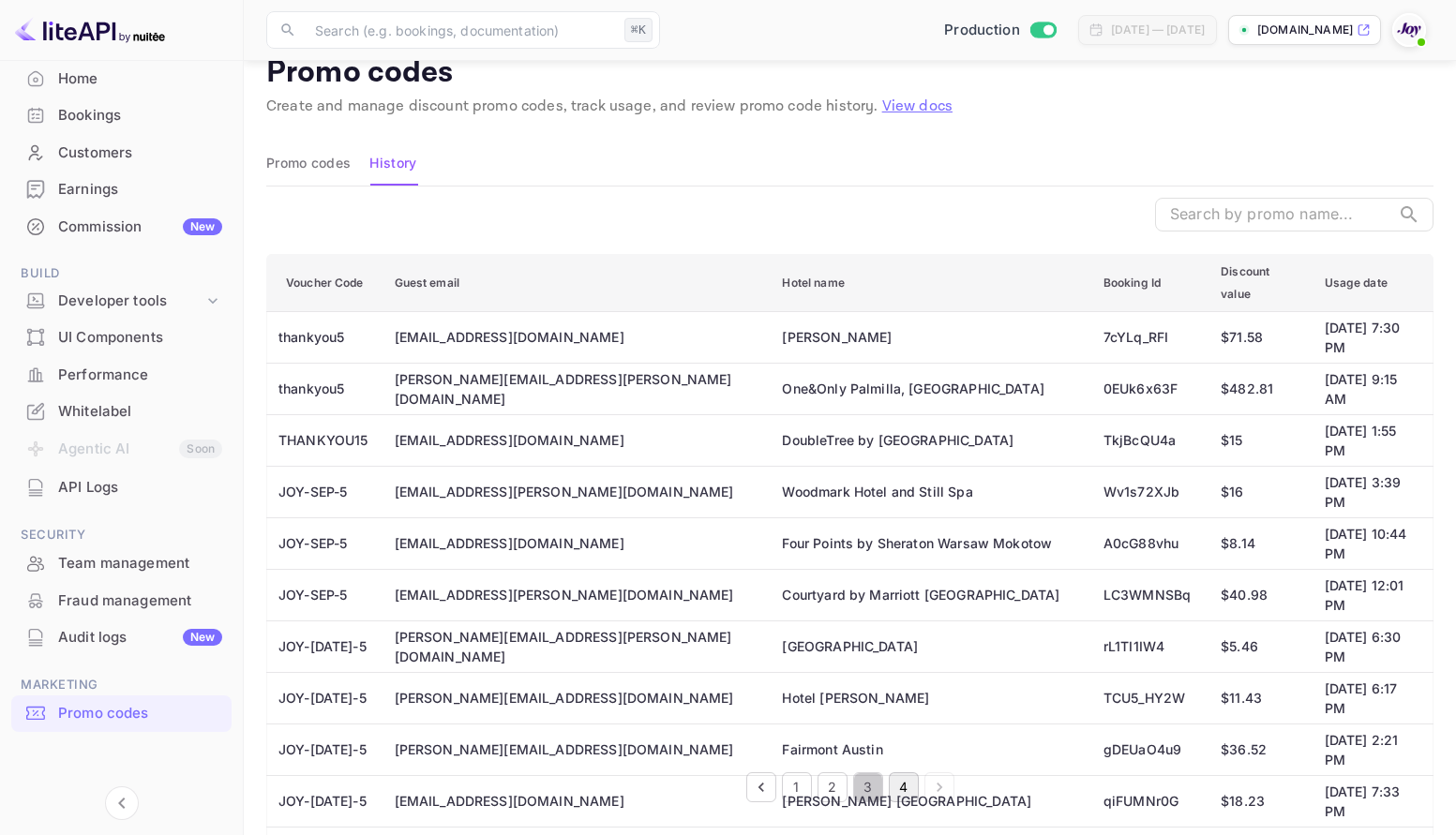
click at [868, 788] on button "3" at bounding box center [868, 787] width 30 height 30
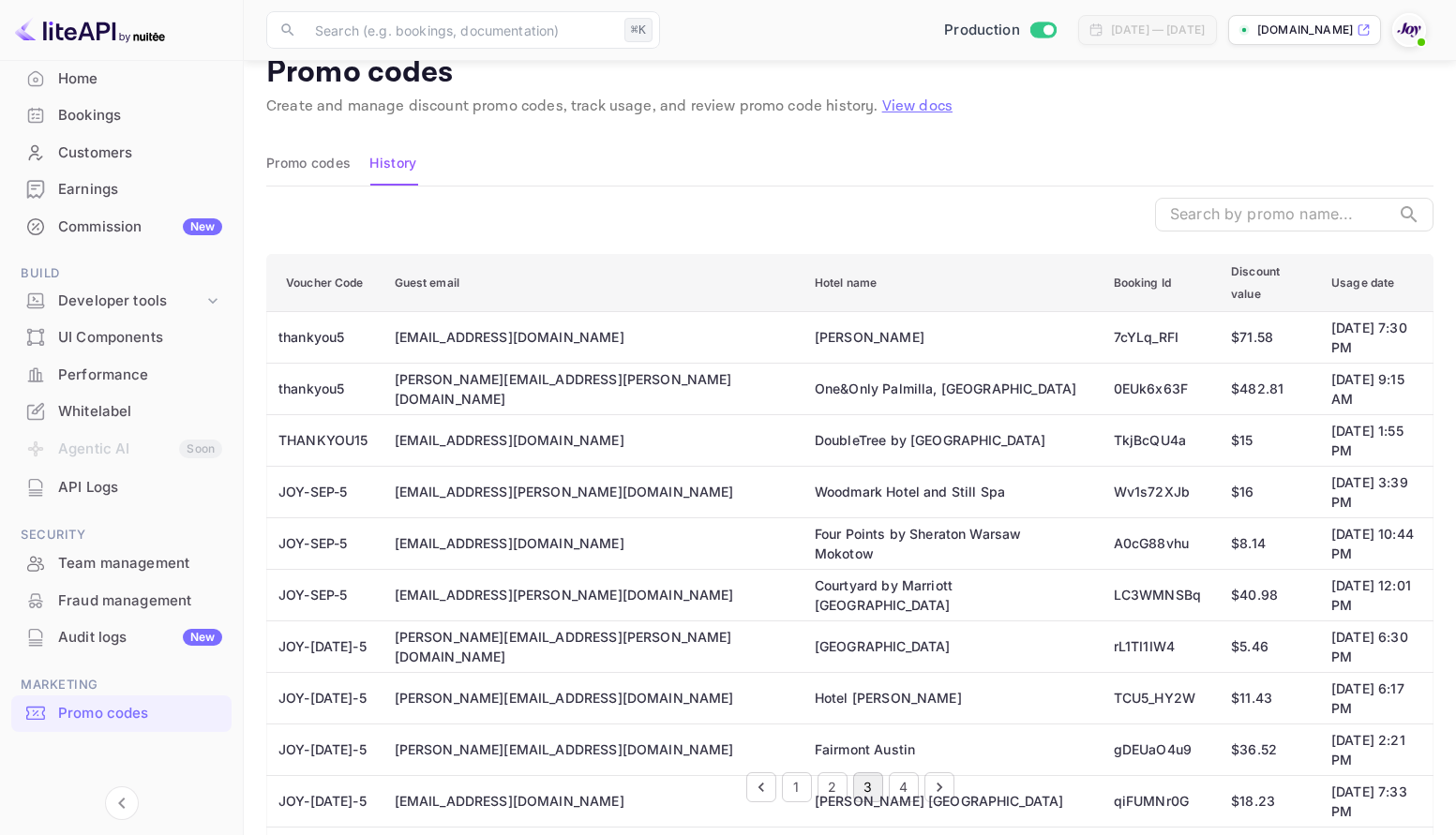
click at [833, 784] on button "2" at bounding box center [832, 787] width 30 height 30
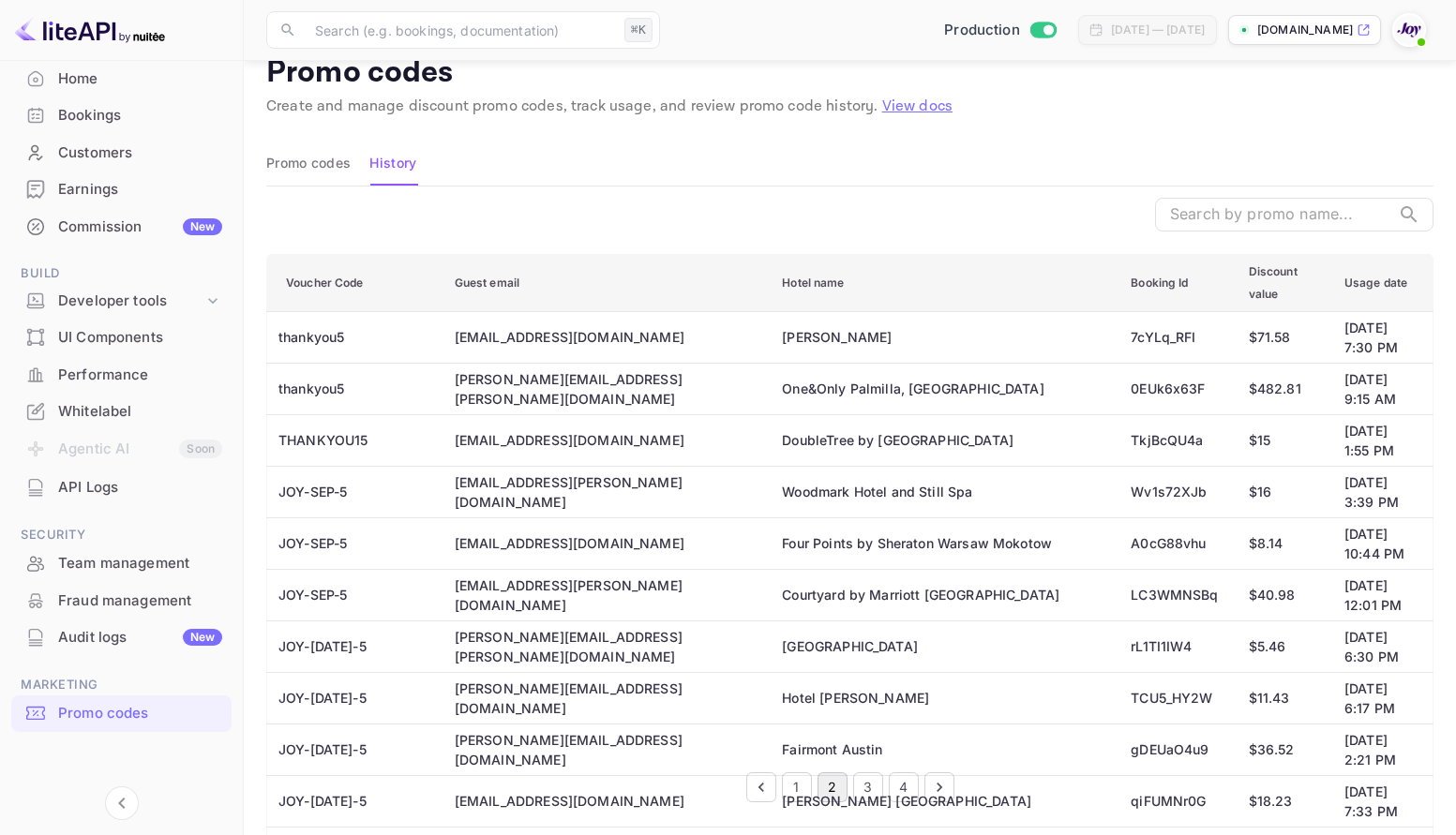
click at [791, 785] on button "1" at bounding box center [796, 787] width 30 height 30
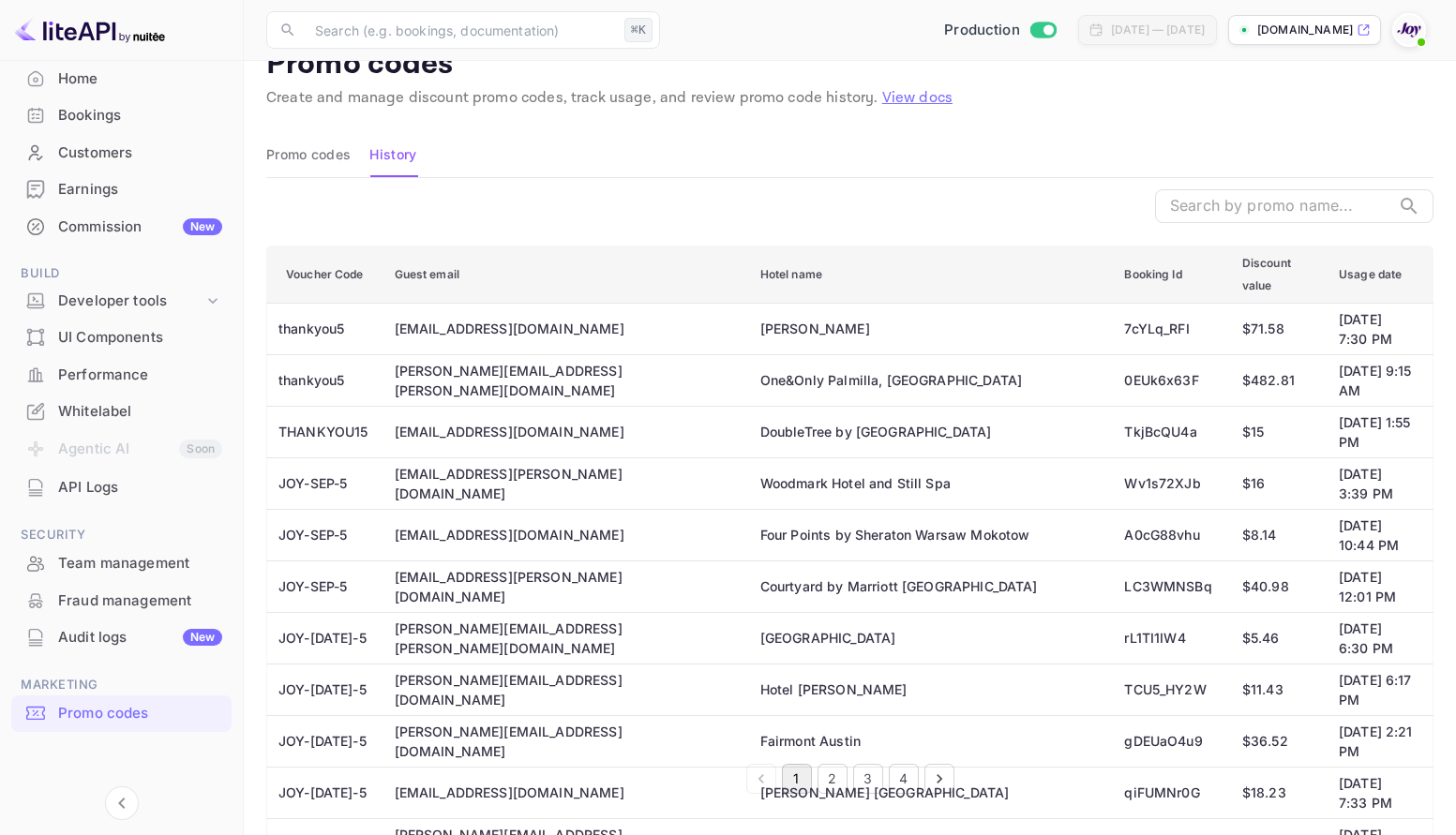
scroll to position [0, 0]
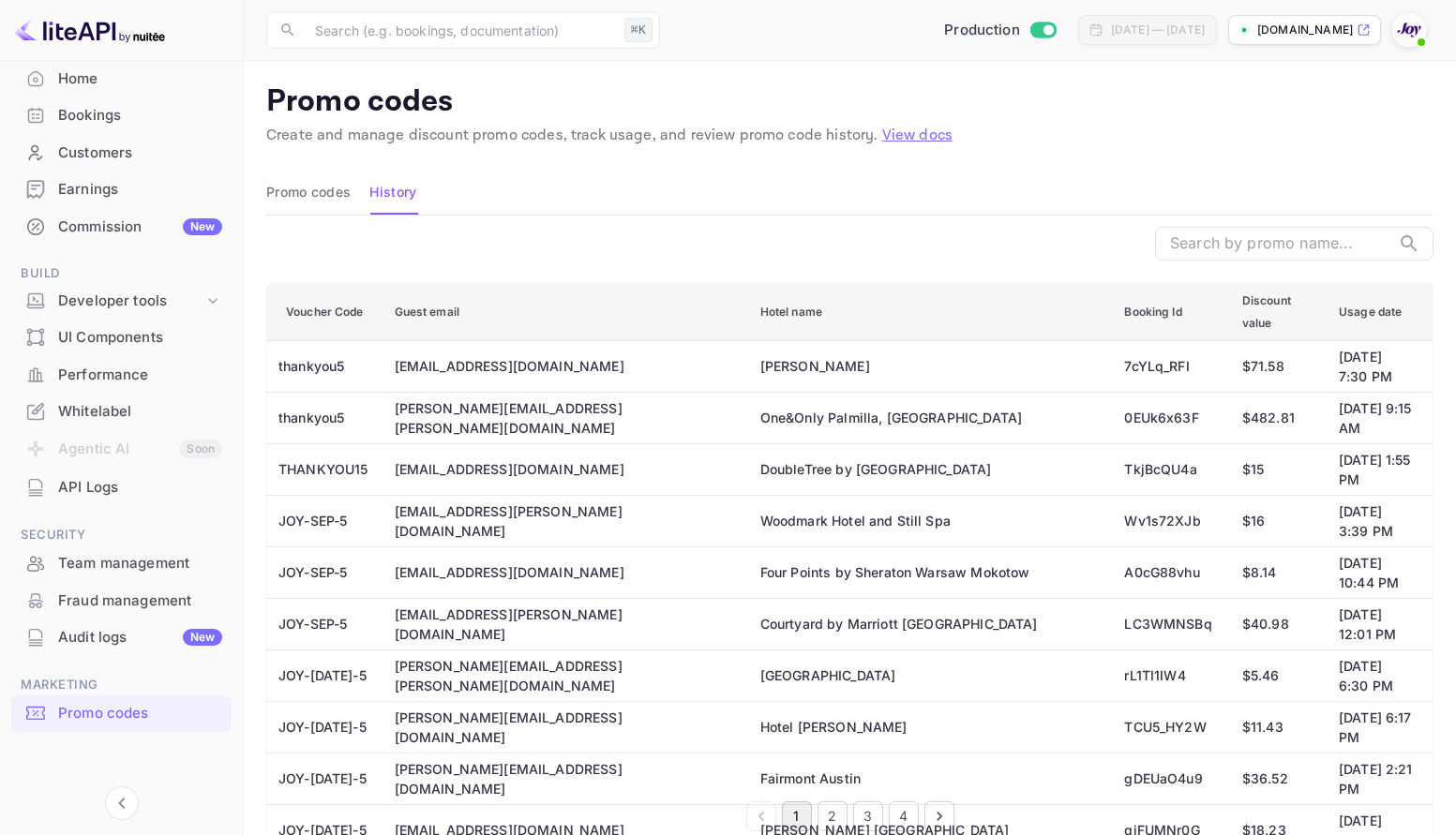
click at [315, 194] on button "Promo codes" at bounding box center [308, 192] width 84 height 45
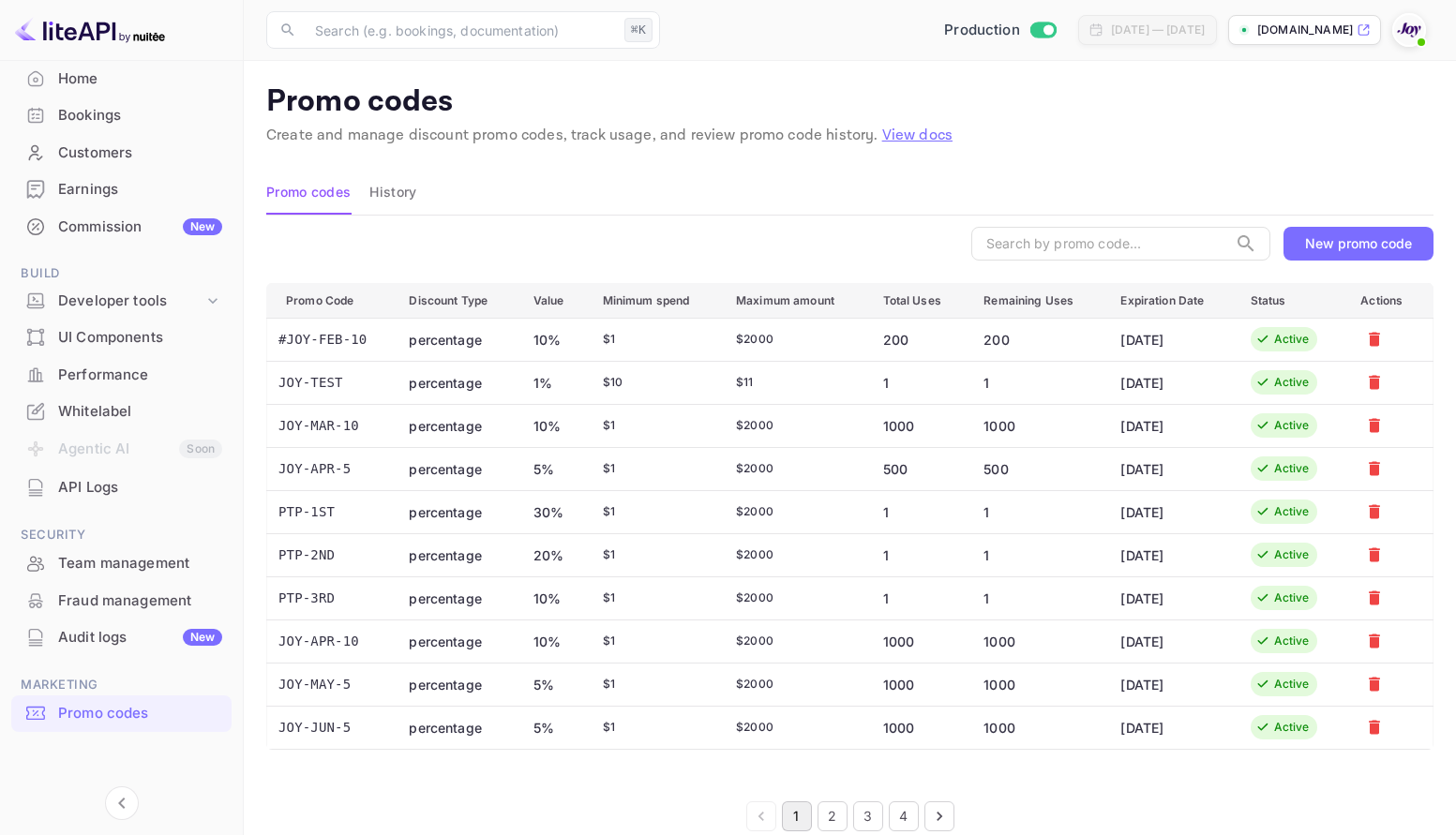
click at [832, 813] on button "2" at bounding box center [832, 815] width 30 height 30
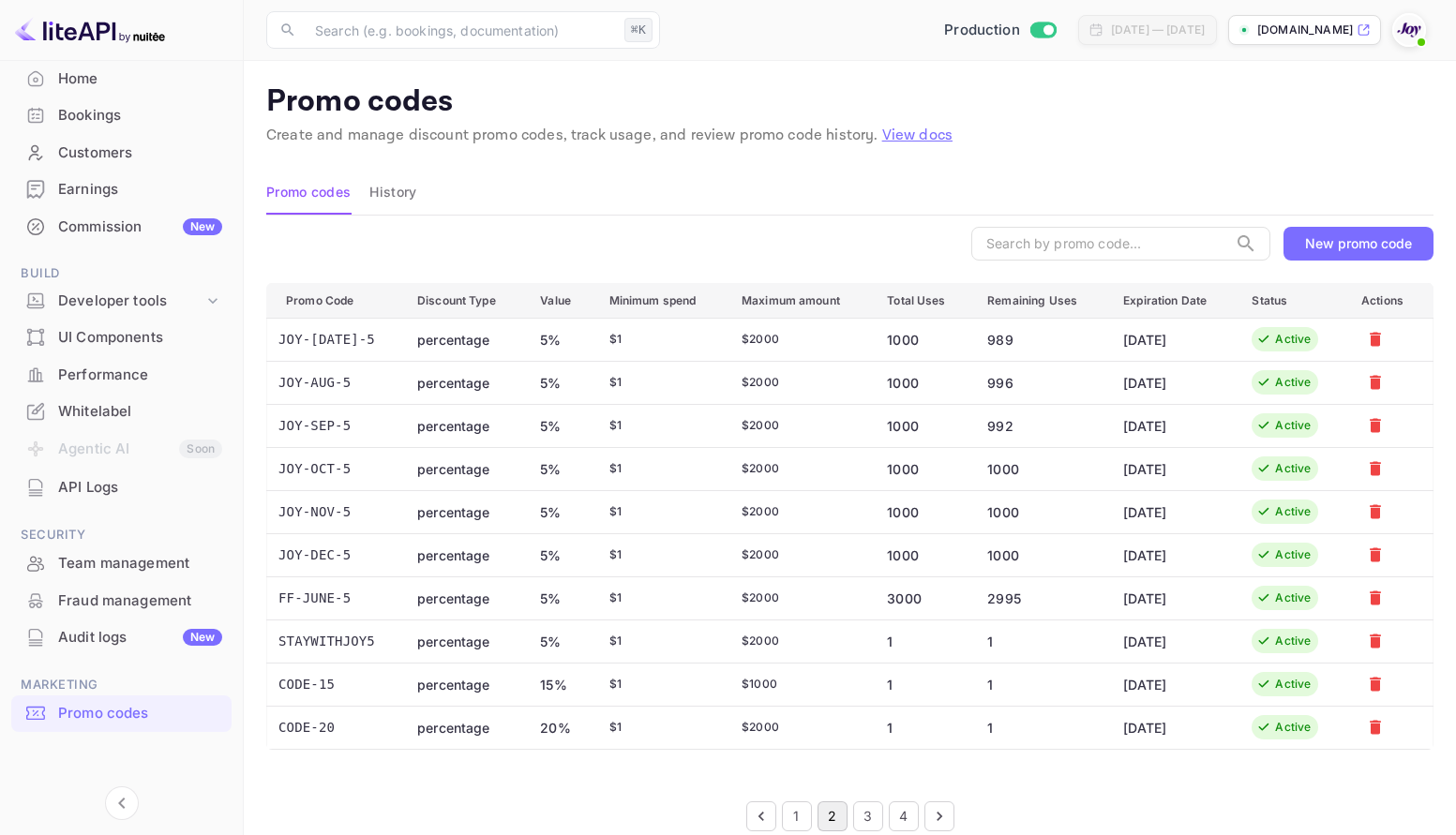
click at [882, 817] on button "3" at bounding box center [868, 815] width 30 height 30
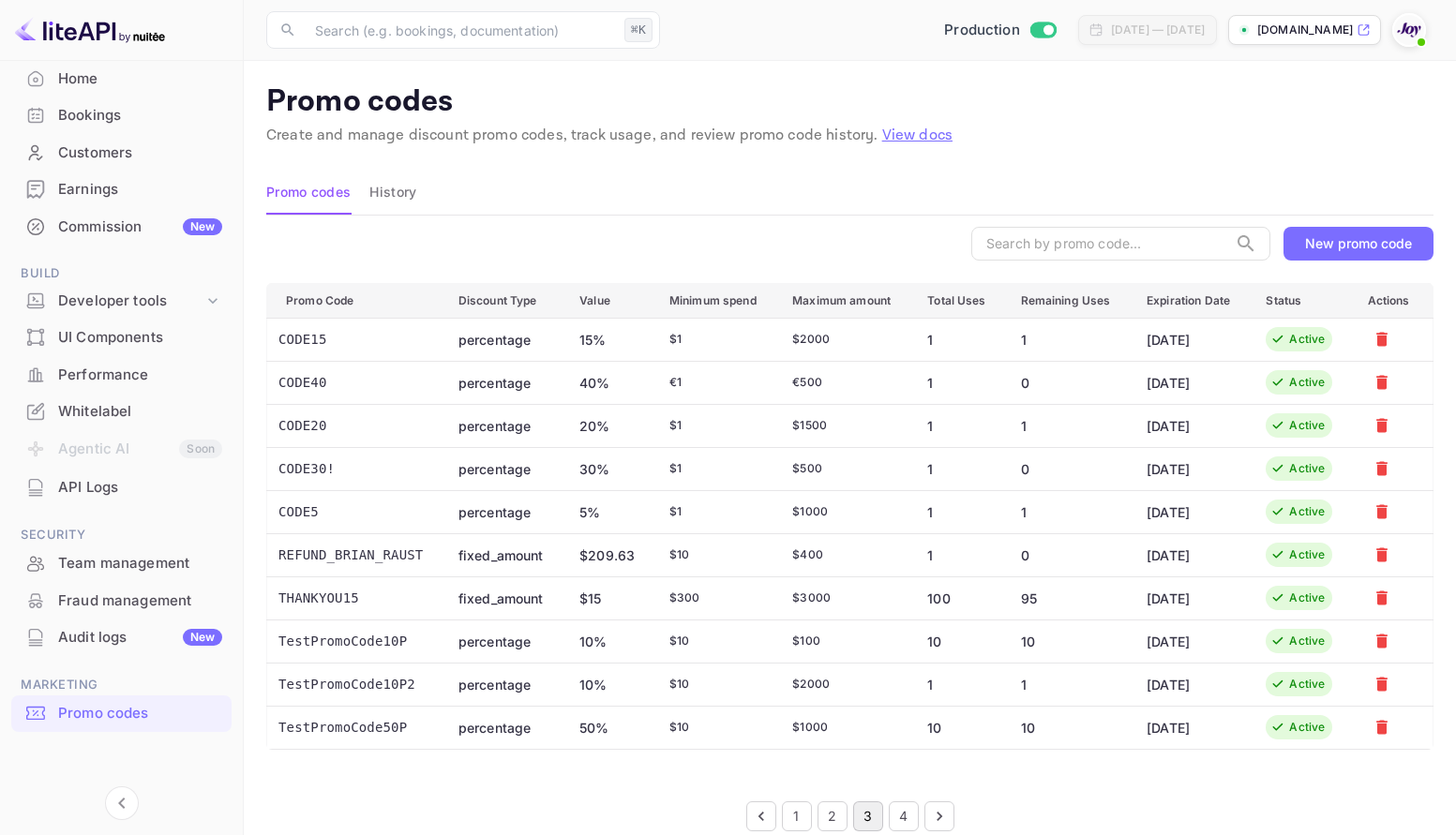
click at [906, 820] on button "4" at bounding box center [904, 815] width 30 height 30
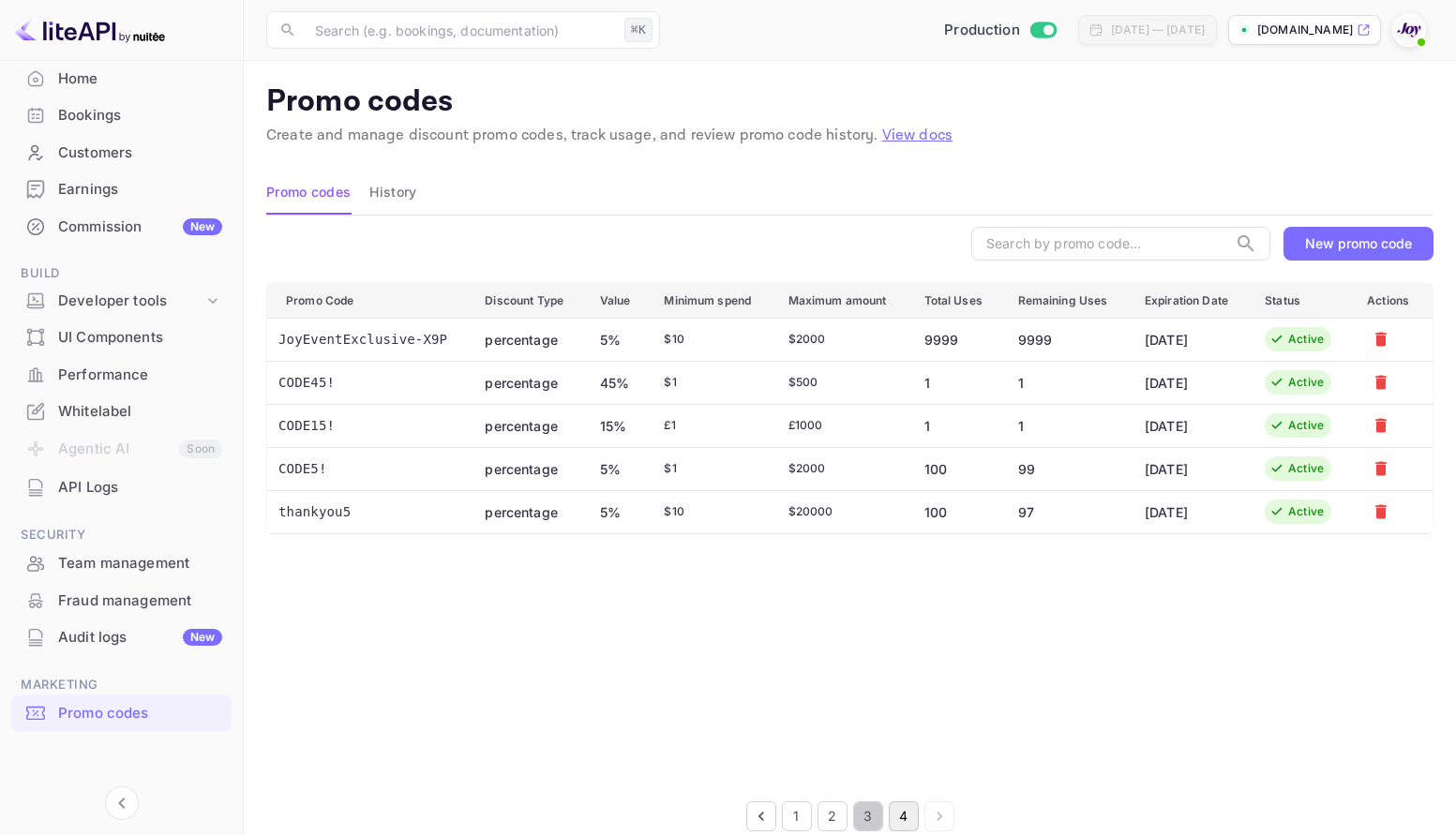
click at [866, 813] on button "3" at bounding box center [868, 815] width 30 height 30
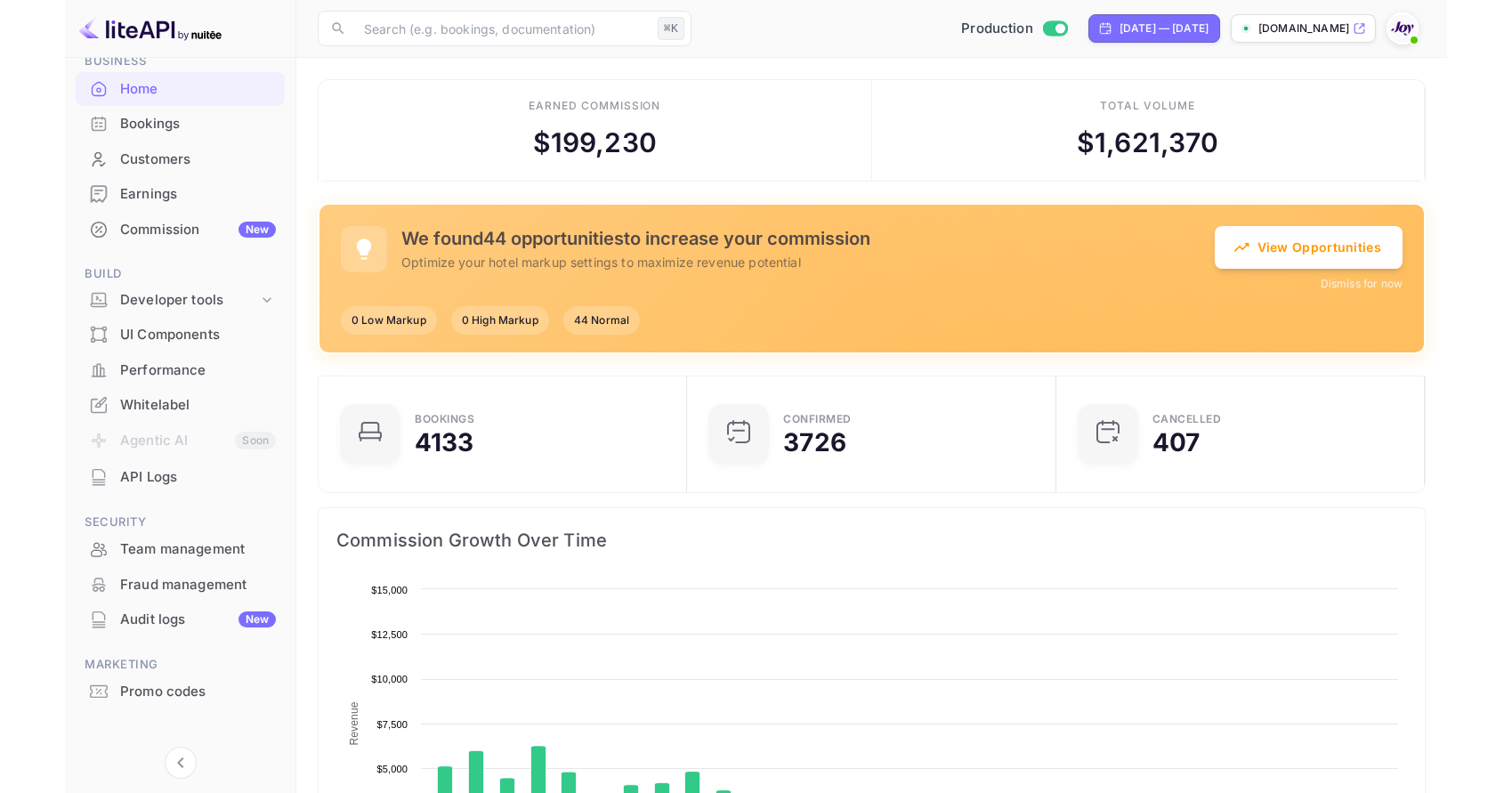
scroll to position [99, 0]
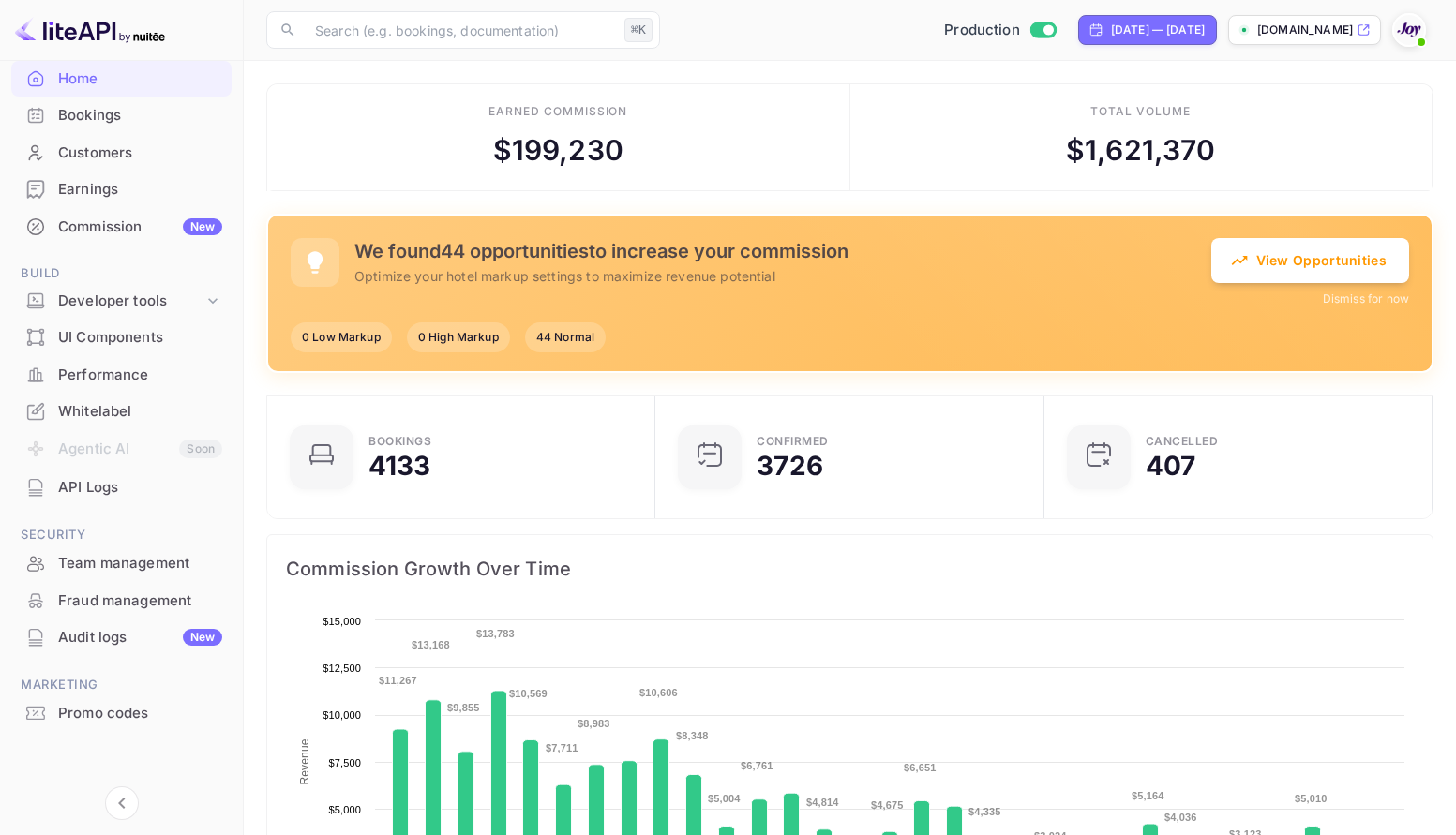
click at [104, 712] on div "Promo codes" at bounding box center [140, 714] width 164 height 22
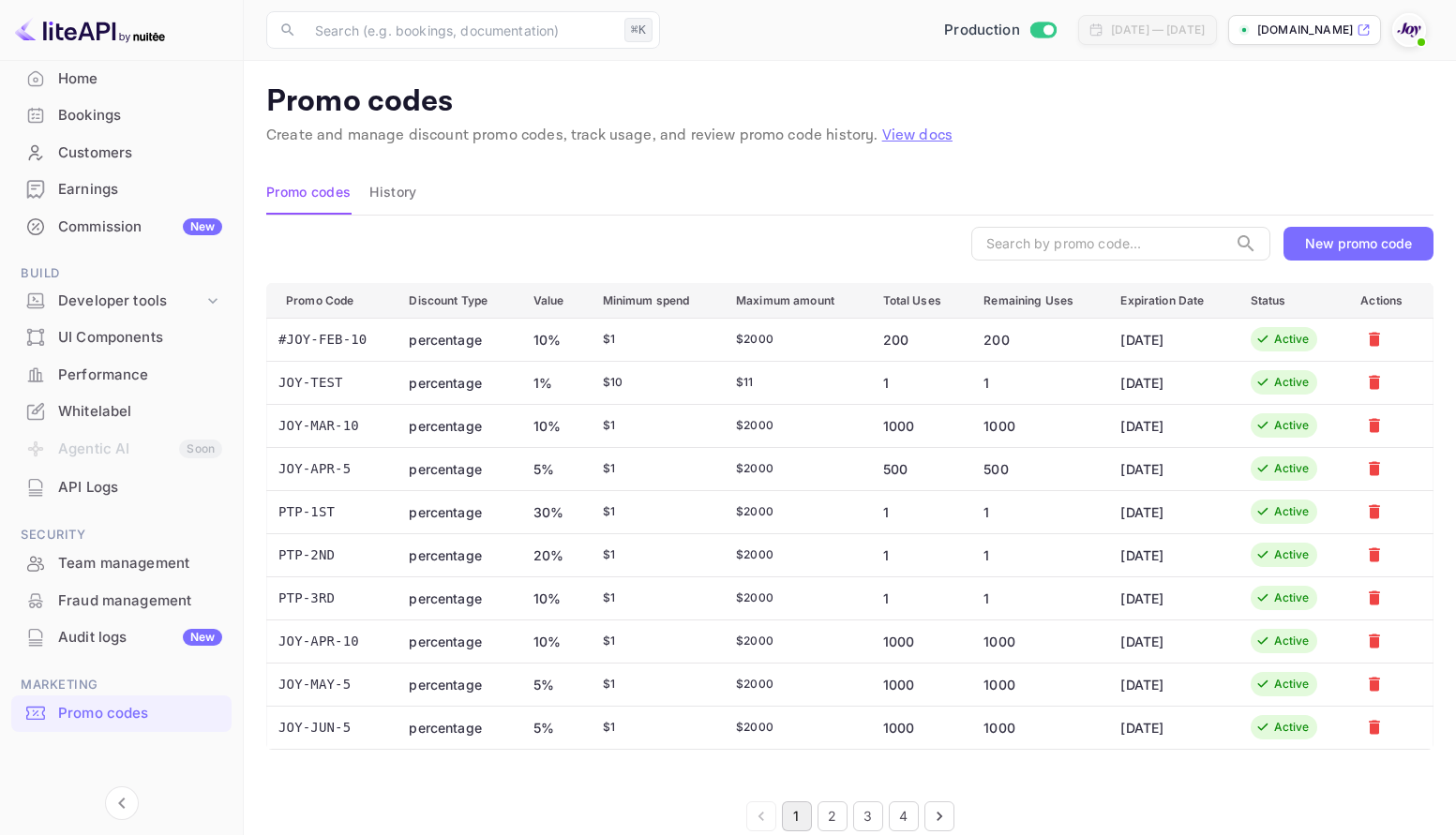
click at [408, 195] on button "History" at bounding box center [393, 192] width 47 height 45
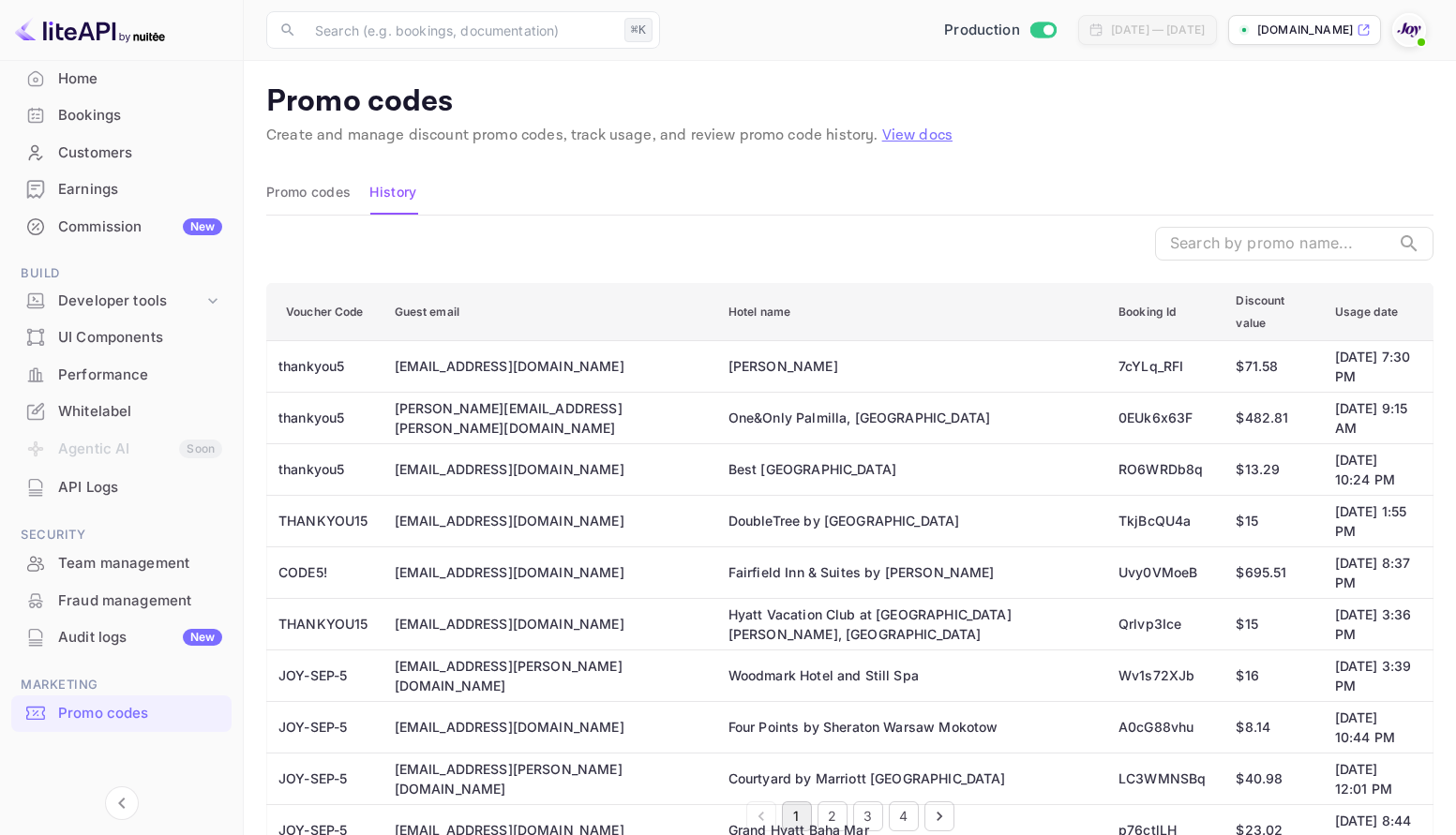
click at [714, 392] on td "One&Only Palmilla, [GEOGRAPHIC_DATA]" at bounding box center [909, 417] width 390 height 52
copy td "One&Only Palmilla, [GEOGRAPHIC_DATA]"
click at [1320, 392] on td "[DATE] 9:15 AM" at bounding box center [1377, 417] width 114 height 52
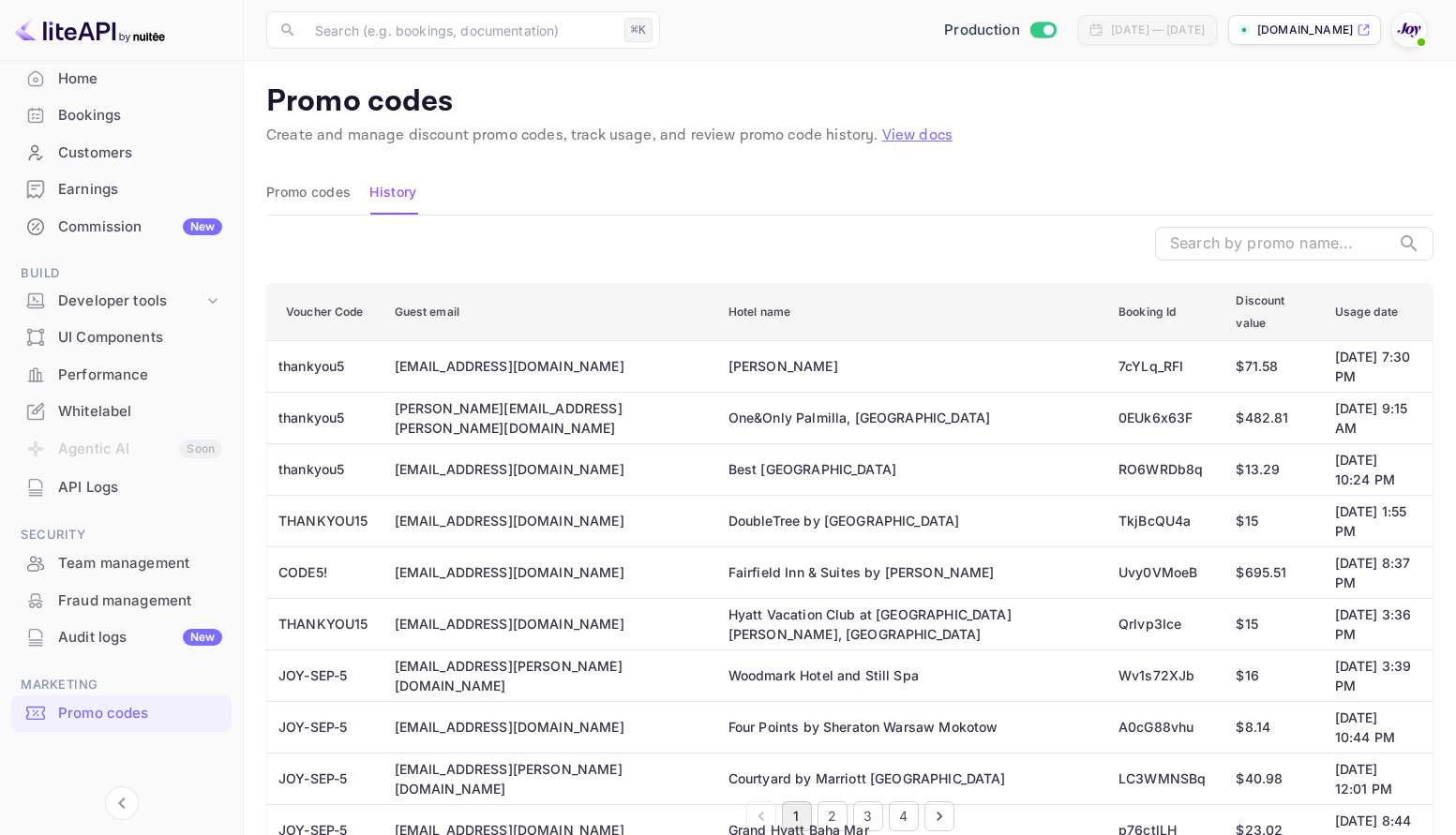
click at [317, 392] on td "thankyou5" at bounding box center [323, 417] width 113 height 52
click at [451, 392] on td "[PERSON_NAME][EMAIL_ADDRESS][PERSON_NAME][DOMAIN_NAME]" at bounding box center [546, 417] width 334 height 52
click at [490, 392] on td "[PERSON_NAME][EMAIL_ADDRESS][PERSON_NAME][DOMAIN_NAME]" at bounding box center [546, 417] width 334 height 52
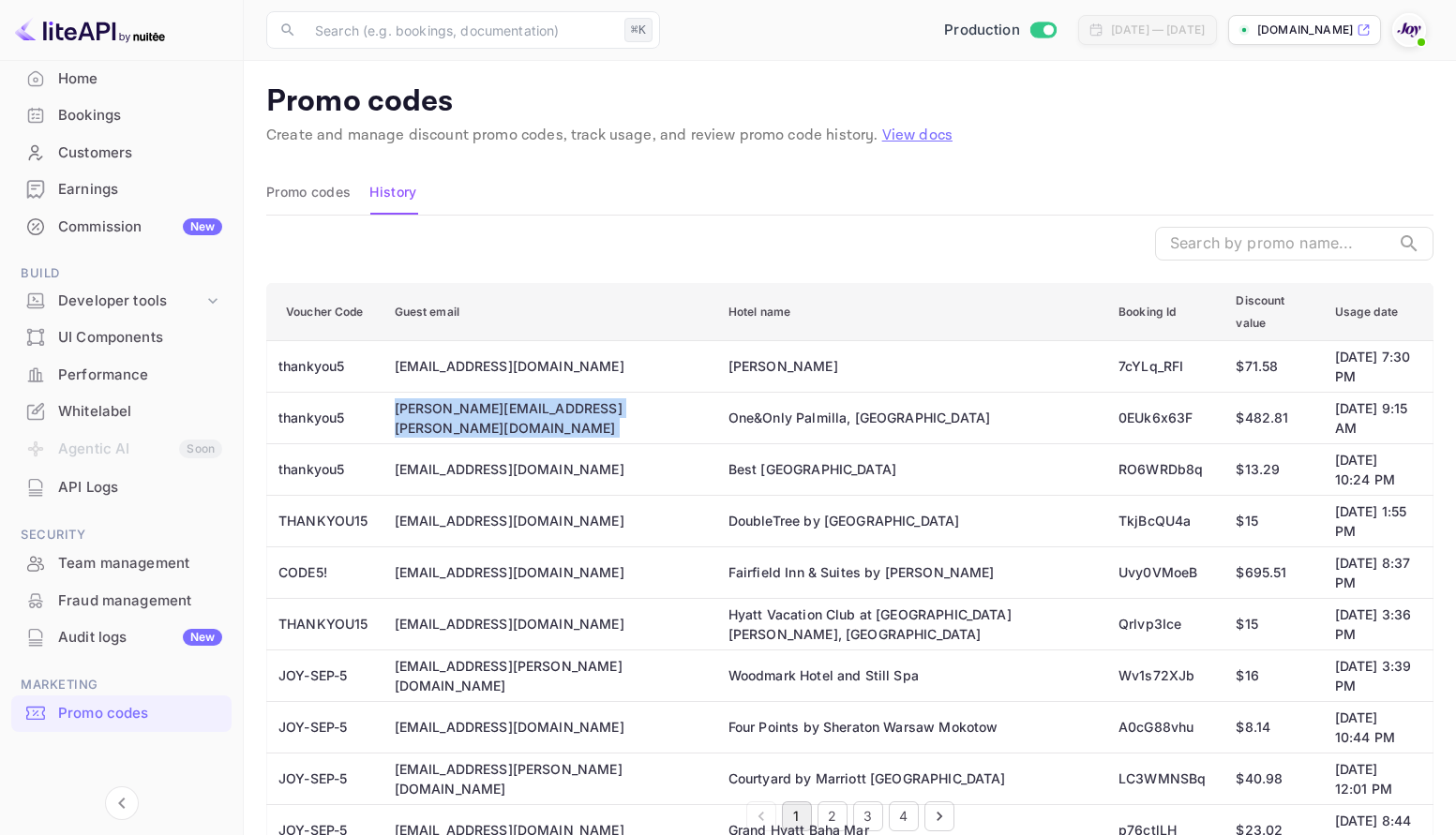
copy td "[PERSON_NAME][EMAIL_ADDRESS][PERSON_NAME][DOMAIN_NAME]"
click at [110, 114] on div "Bookings" at bounding box center [140, 116] width 164 height 22
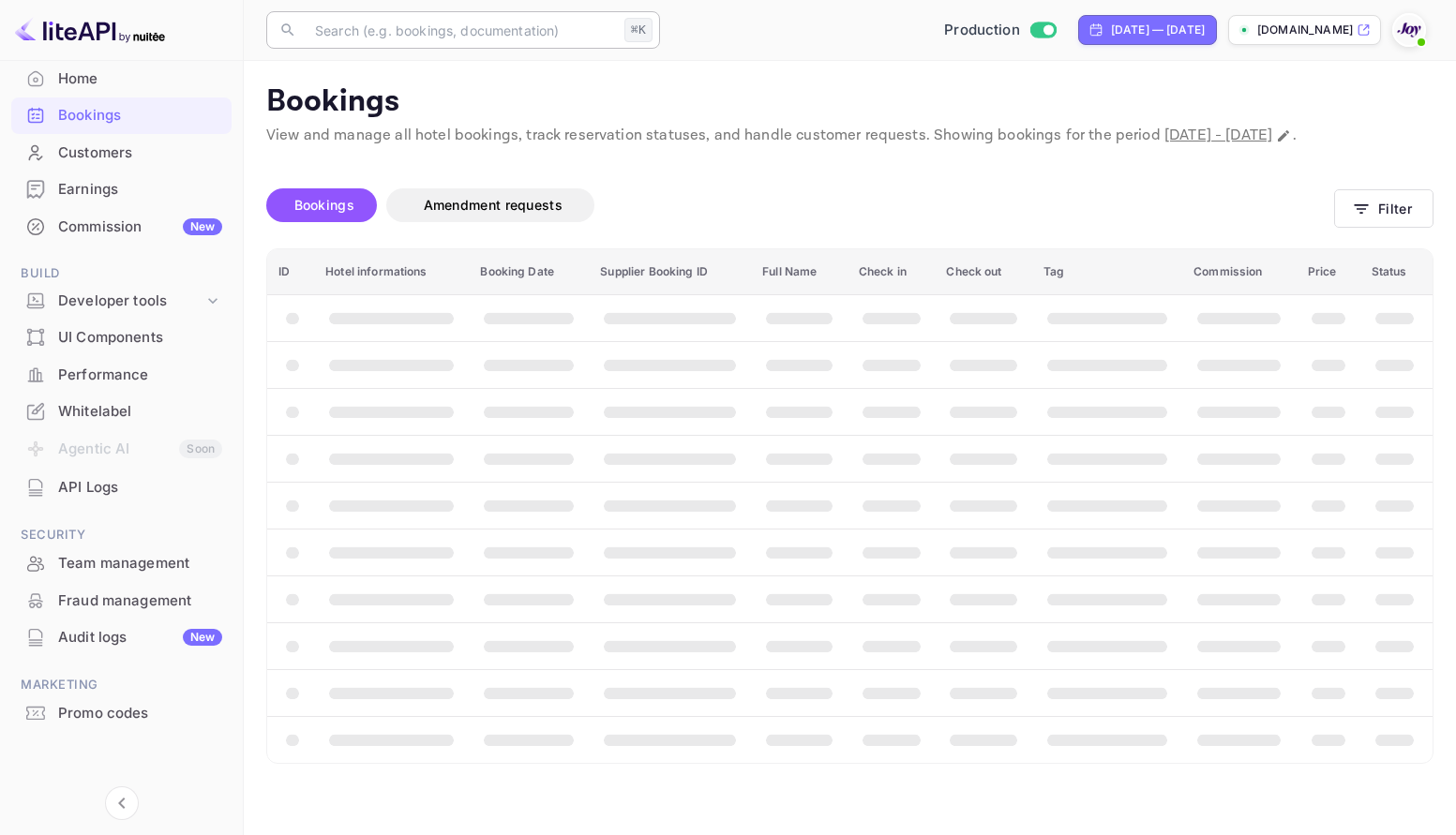
click at [512, 36] on input "text" at bounding box center [460, 29] width 313 height 37
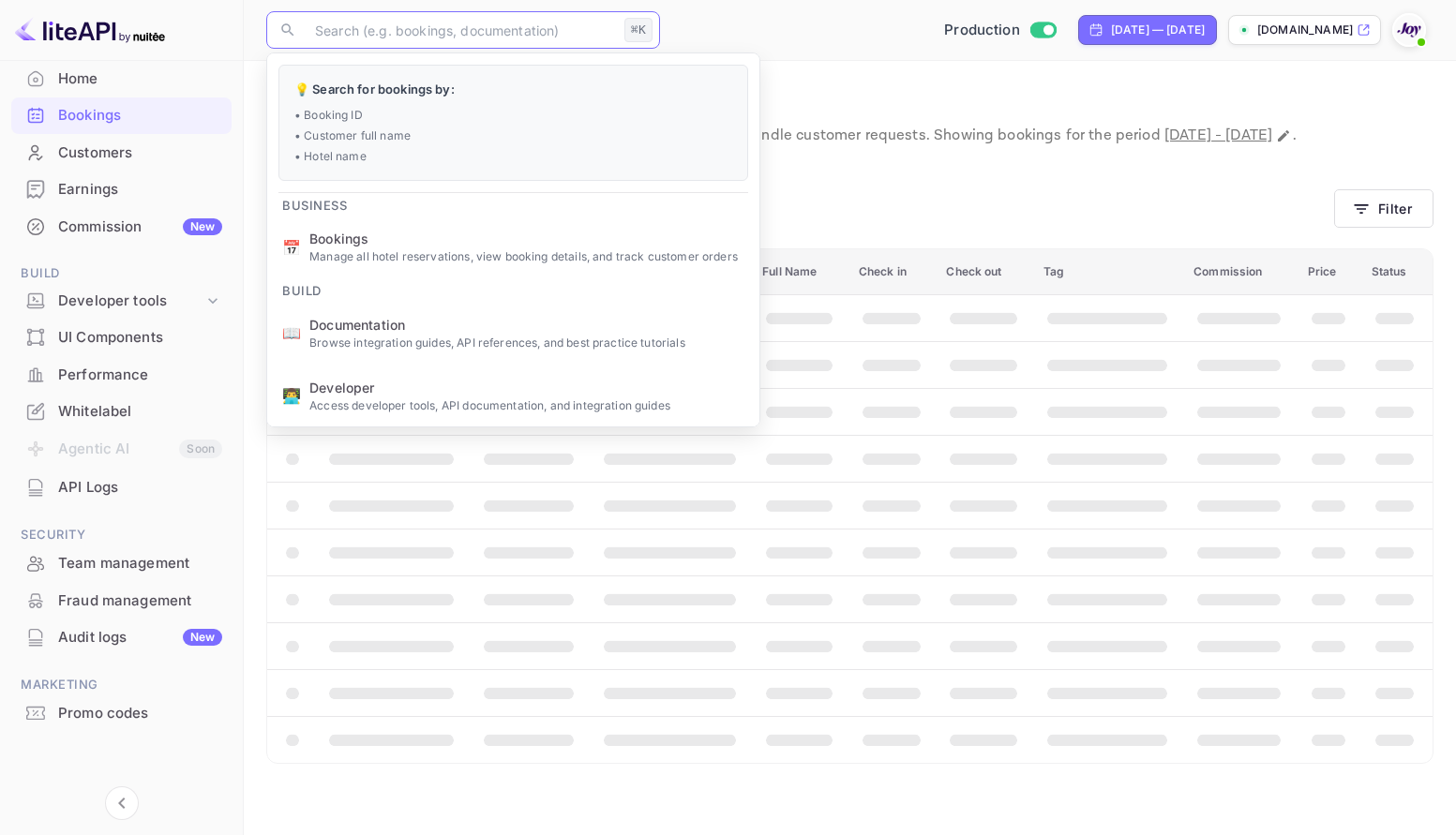
paste input "[PERSON_NAME][EMAIL_ADDRESS][PERSON_NAME][DOMAIN_NAME]"
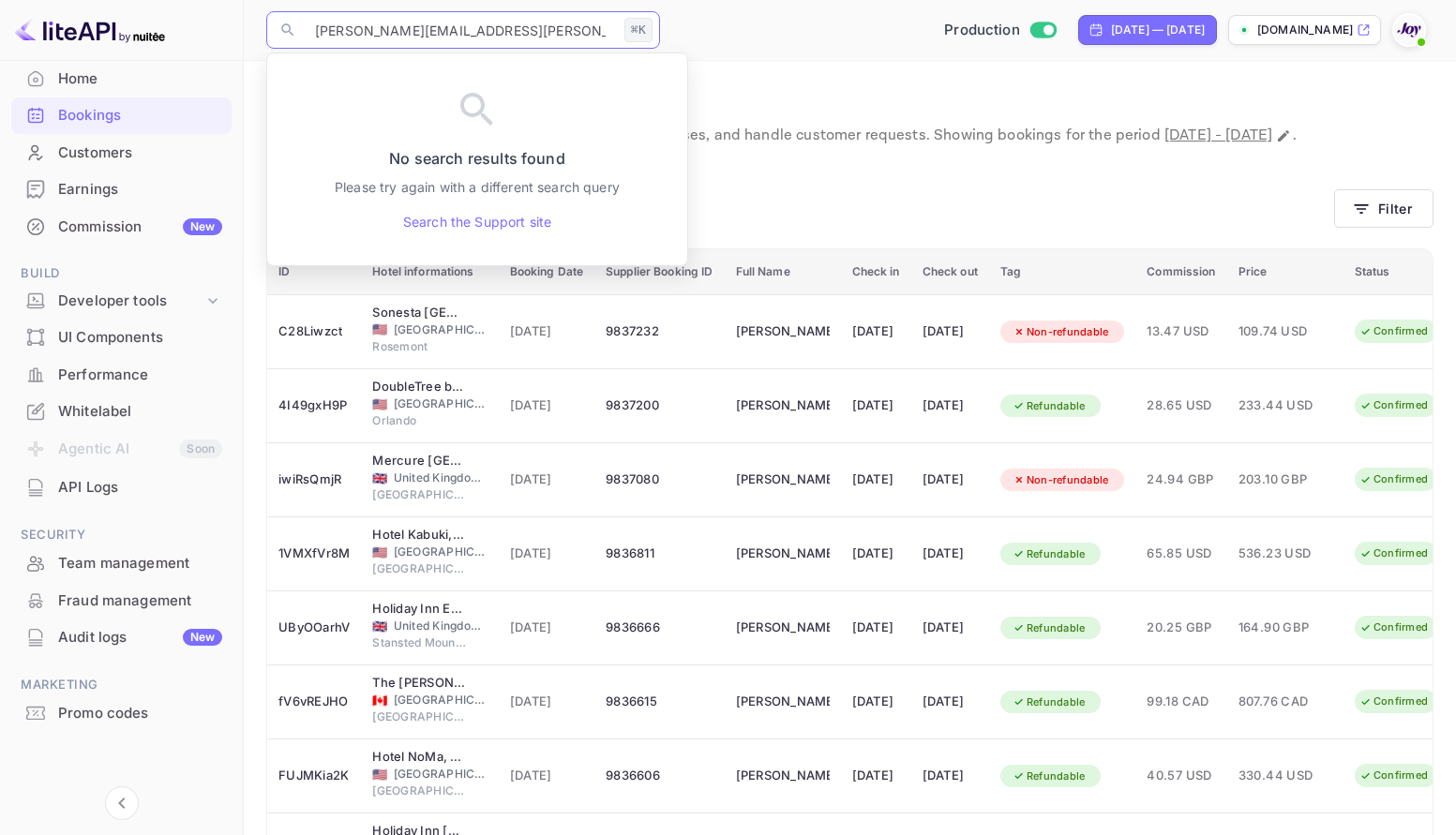
click at [540, 32] on input "[PERSON_NAME][EMAIL_ADDRESS][PERSON_NAME][DOMAIN_NAME]" at bounding box center [460, 29] width 313 height 37
type input "[PERSON_NAME][EMAIL_ADDRESS][PERSON_NAME][DOMAIN_NAME]"
click at [924, 173] on div "Unsaved Changes Bookings Amendment requests Filter ID Hotel informations Bookin…" at bounding box center [838, 620] width 1190 height 946
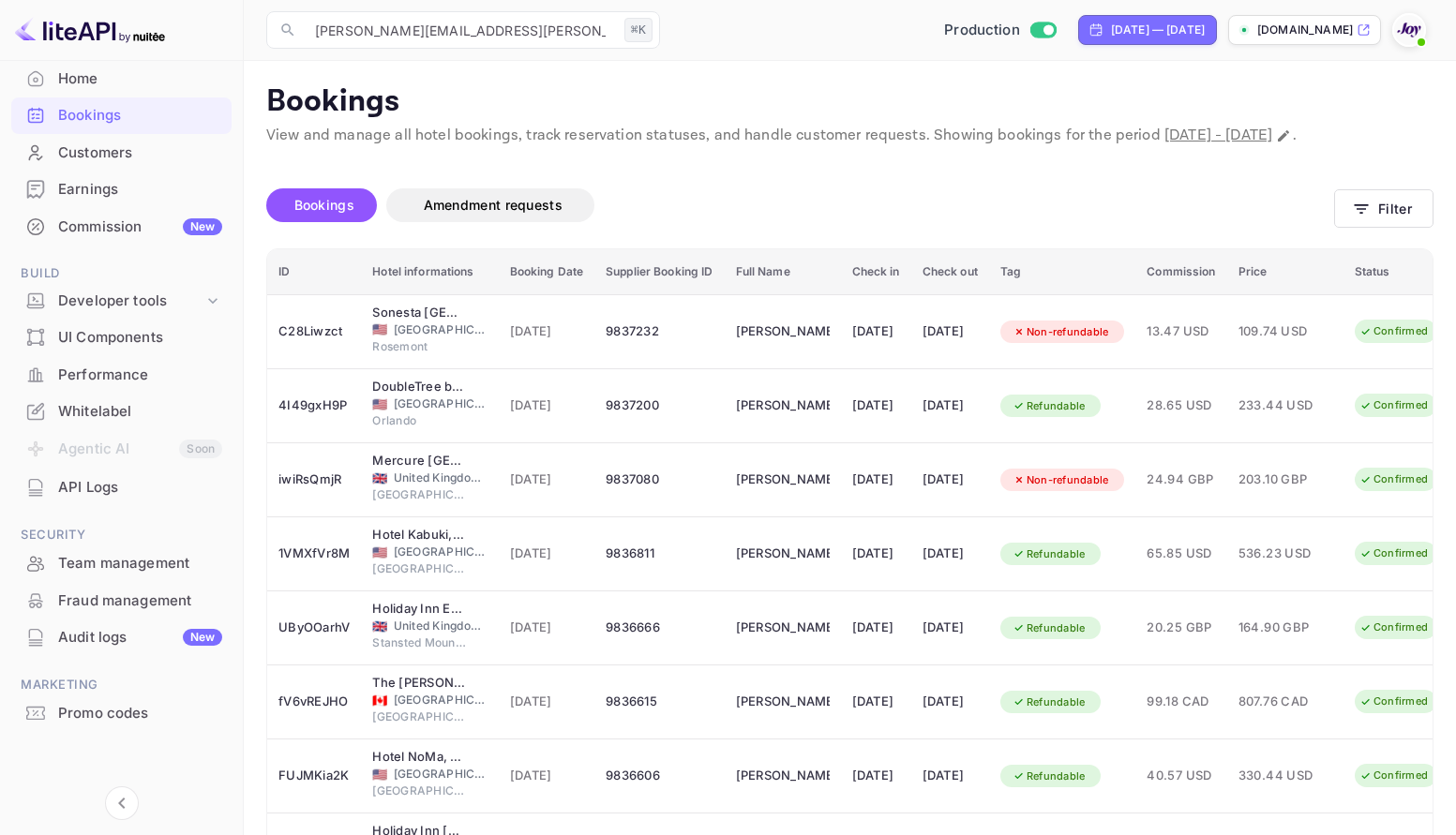
click at [1384, 208] on div "Bookings Amendment requests Filter" at bounding box center [850, 209] width 1167 height 78
click at [1384, 227] on button "Filter" at bounding box center [1383, 208] width 99 height 38
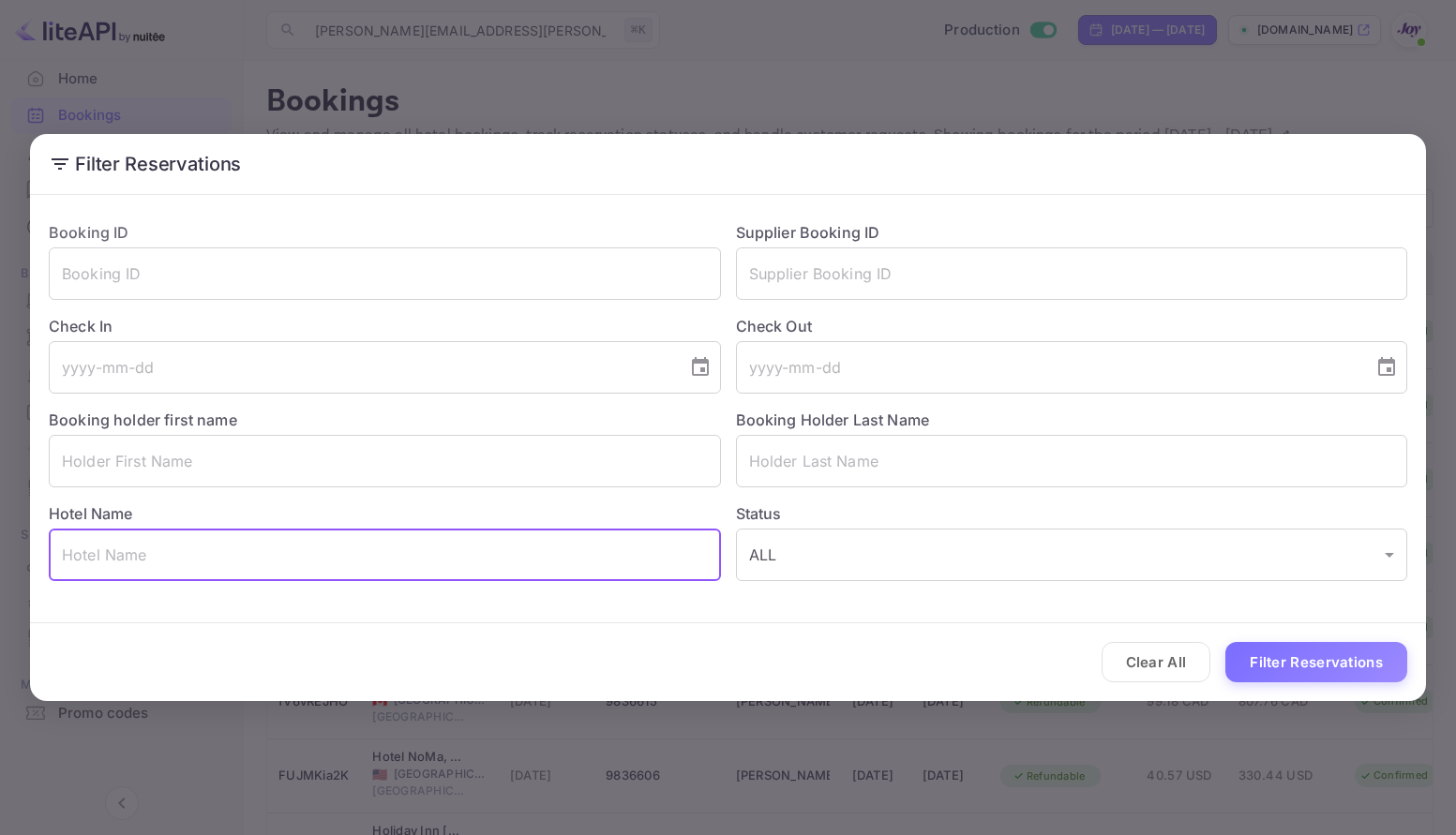
click at [280, 560] on input "text" at bounding box center [385, 555] width 672 height 53
paste input "One&Only Palmilla"
type input "One&Only Palmilla"
click at [1308, 656] on button "Filter Reservations" at bounding box center [1316, 662] width 182 height 40
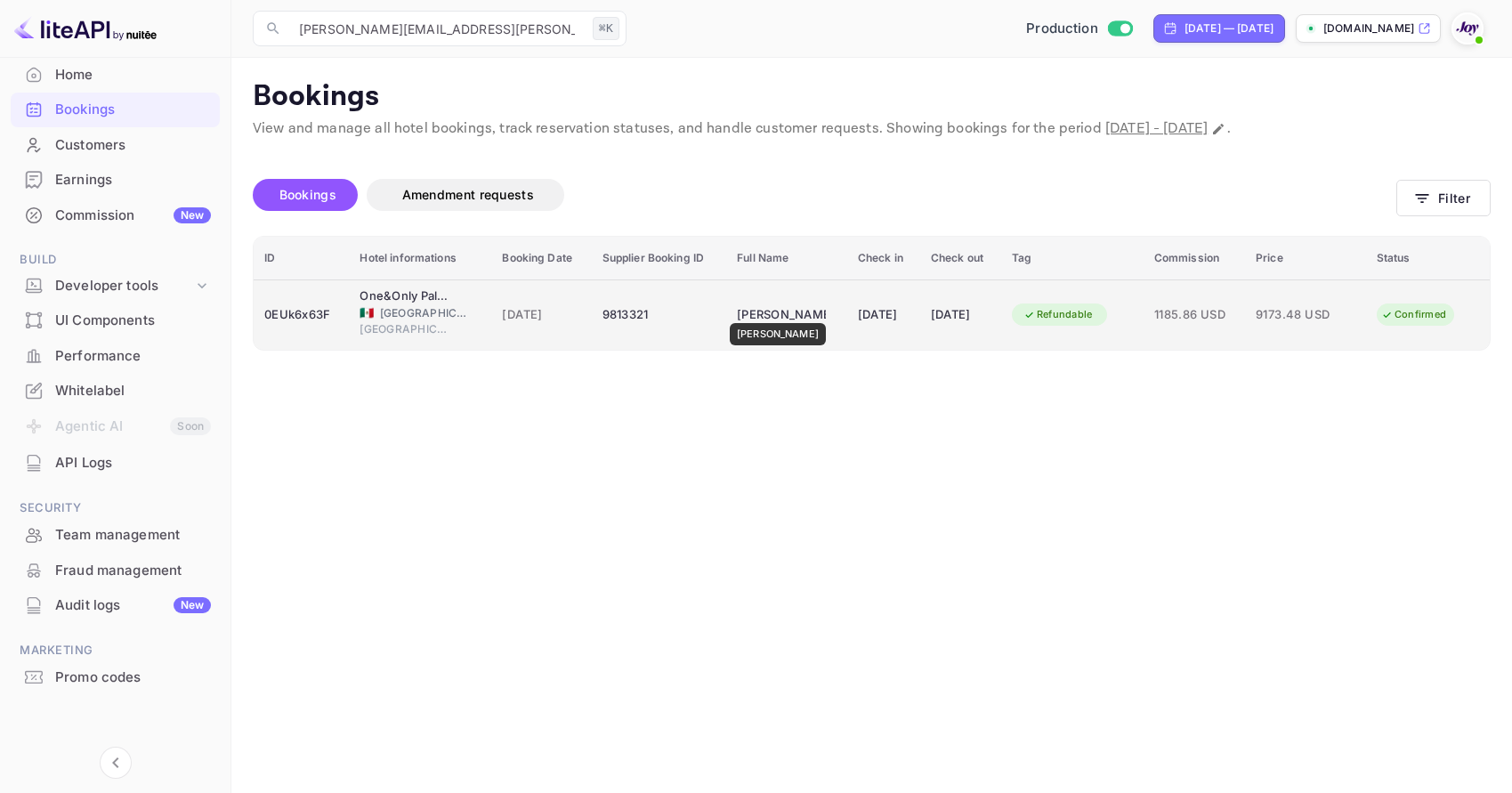
click at [762, 311] on div "Eric Bailey" at bounding box center [782, 315] width 89 height 29
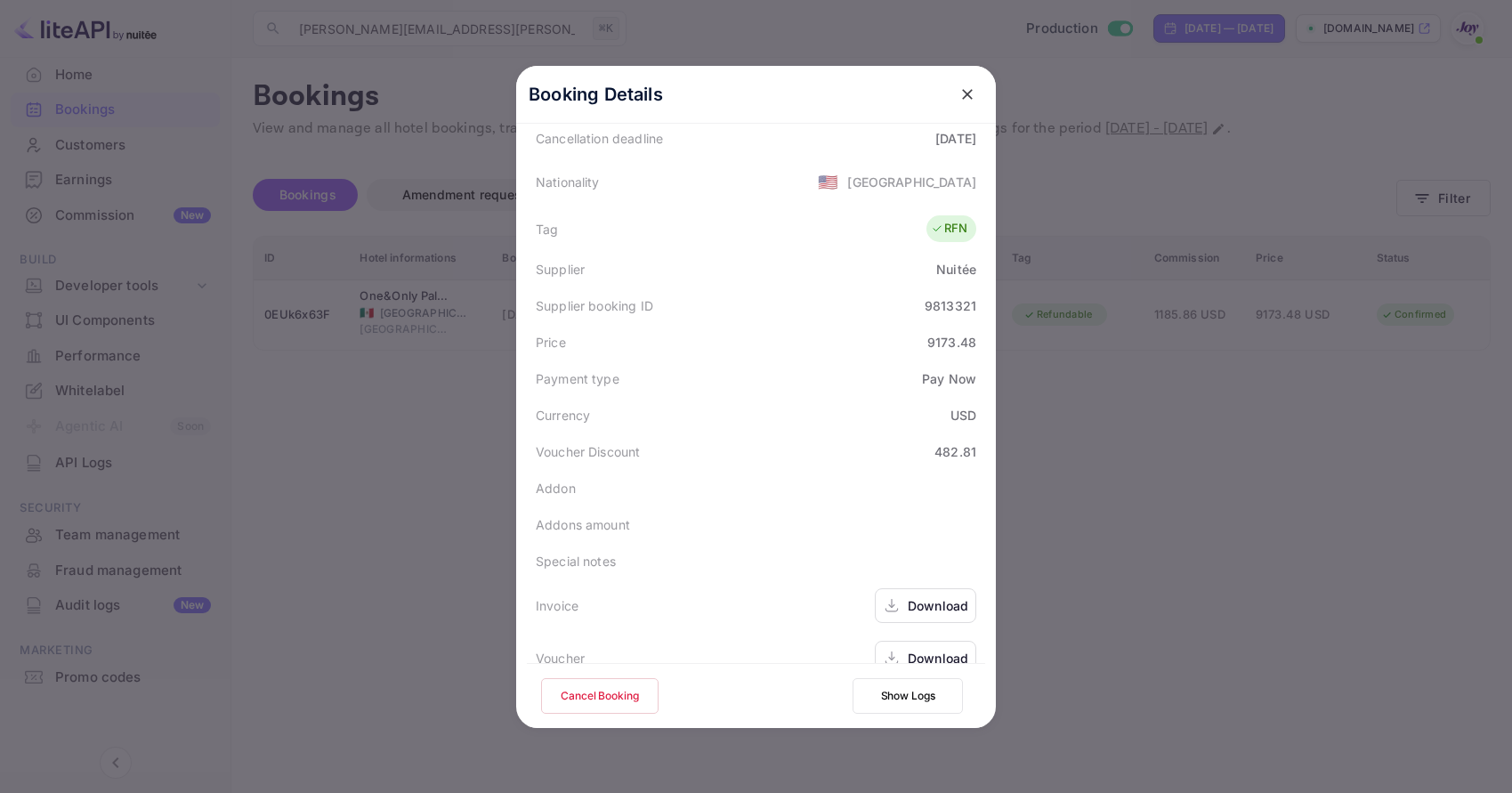
scroll to position [431, 0]
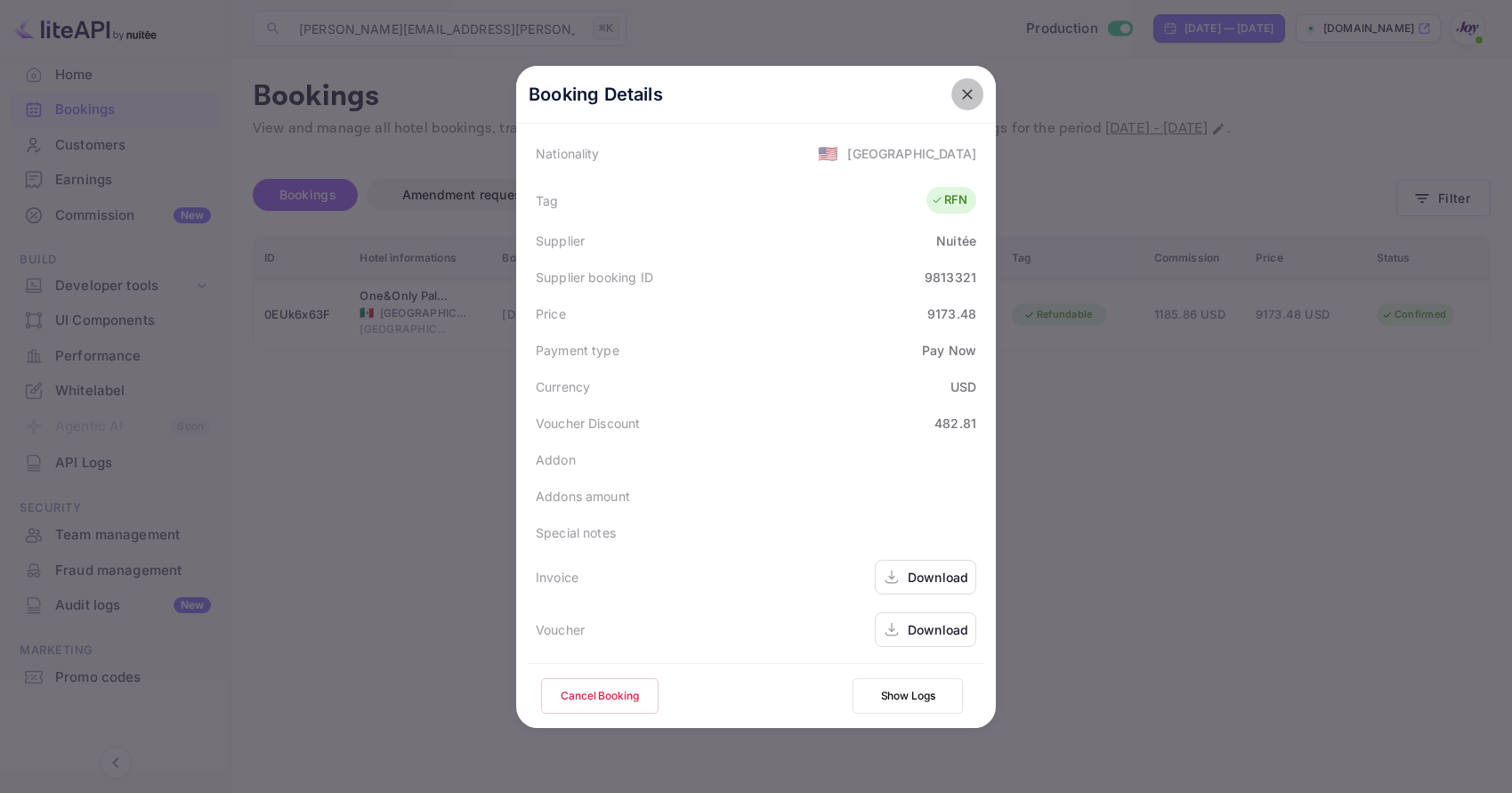
click at [969, 90] on icon "close" at bounding box center [967, 94] width 18 height 18
